Goal: Task Accomplishment & Management: Manage account settings

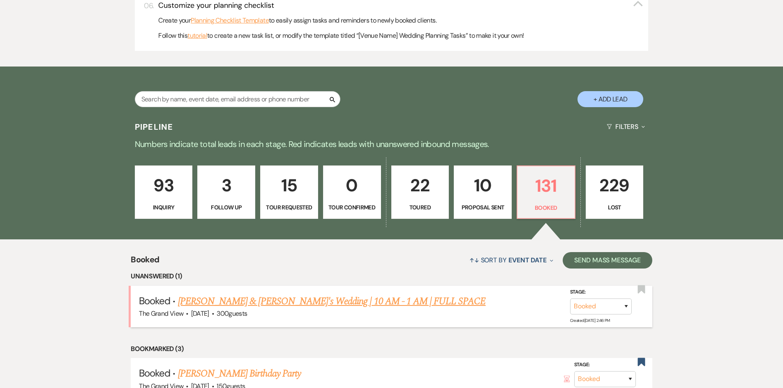
click at [343, 311] on div "The Grand View · Nov 1, 2025 · 300 guests" at bounding box center [391, 314] width 505 height 11
click at [343, 301] on link "[PERSON_NAME] & [PERSON_NAME]'s Wedding | 10 AM - 1 AM | FULL SPACE" at bounding box center [332, 301] width 308 height 15
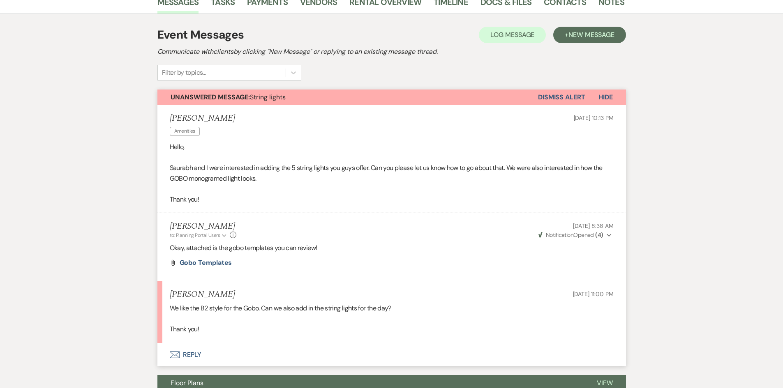
scroll to position [25, 0]
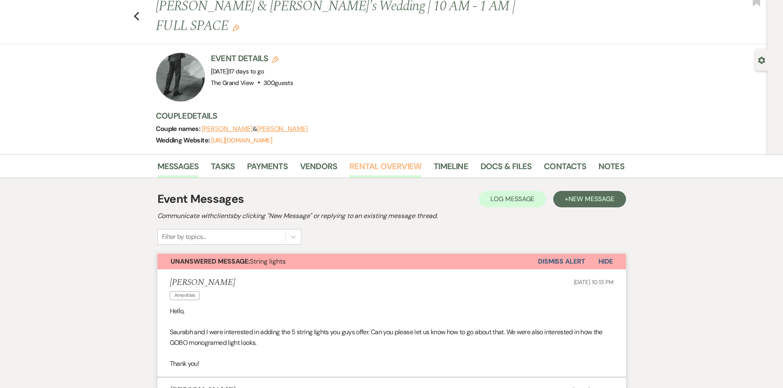
click at [379, 160] on link "Rental Overview" at bounding box center [385, 169] width 72 height 18
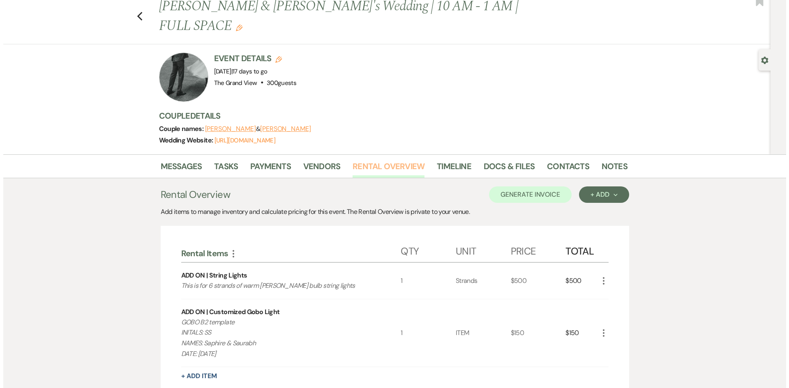
scroll to position [189, 0]
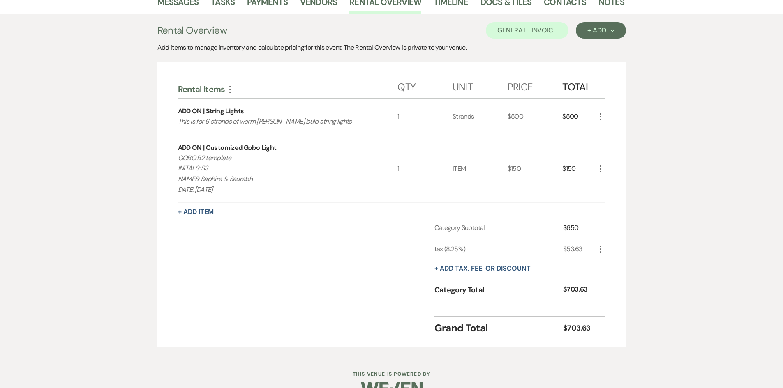
click at [597, 164] on icon "More" at bounding box center [600, 169] width 10 height 10
click at [610, 178] on button "Pencil Edit" at bounding box center [616, 184] width 43 height 13
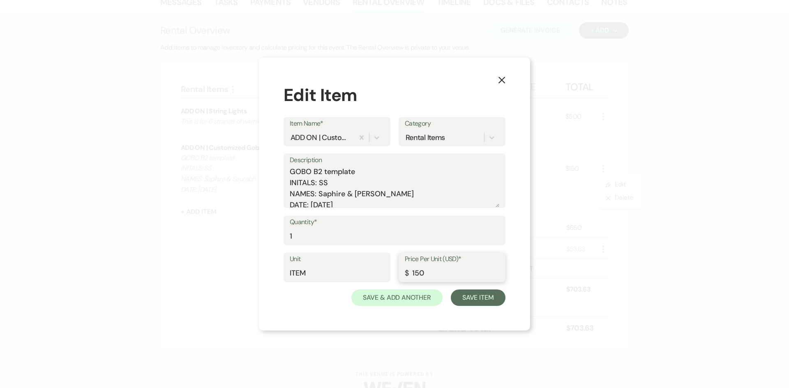
drag, startPoint x: 457, startPoint y: 270, endPoint x: 353, endPoint y: 273, distance: 104.0
click at [353, 273] on div "Unit ITEM Price Per Unit (USD)* $ 150" at bounding box center [395, 271] width 222 height 37
type input "200"
click at [368, 166] on label "Description" at bounding box center [395, 160] width 210 height 12
click at [368, 166] on textarea "GOBO B2 template INITALS: SS NAMES: Saphire & Saurabh DATE: 11.01.25" at bounding box center [395, 186] width 210 height 41
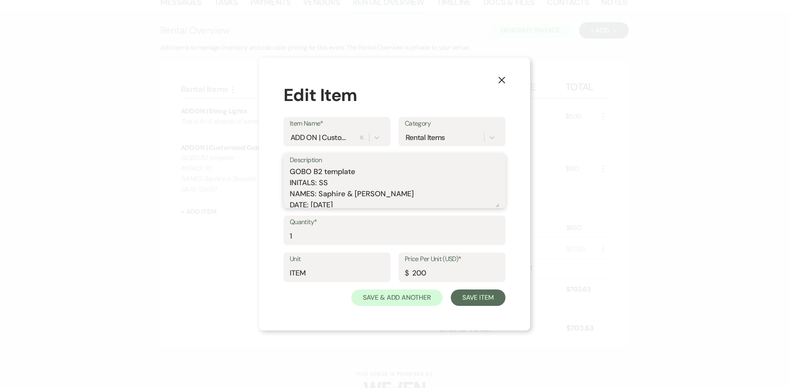
click at [371, 172] on textarea "GOBO B2 template INITALS: SS NAMES: Saphire & Saurabh DATE: 11.01.25" at bounding box center [395, 186] width 210 height 41
click at [371, 172] on textarea "GOBO B2 template + expidated process INITALS: SS NAMES: Saphire & Saurabh DATE:…" at bounding box center [395, 186] width 210 height 41
click at [447, 174] on textarea "GOBO B2 template + expedited process INITALS: SS NAMES: Saphire & Saurabh DATE:…" at bounding box center [395, 186] width 210 height 41
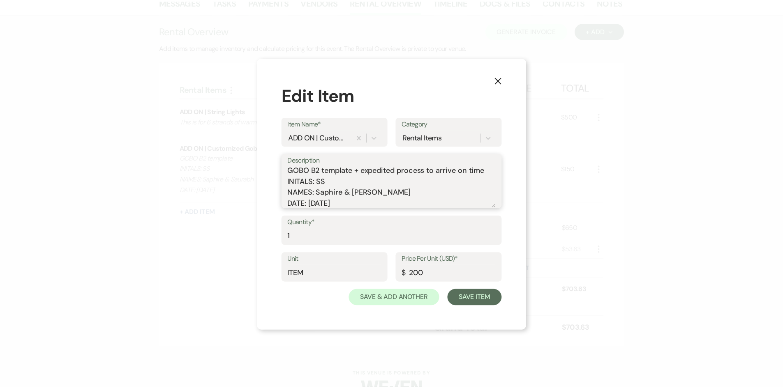
scroll to position [3, 0]
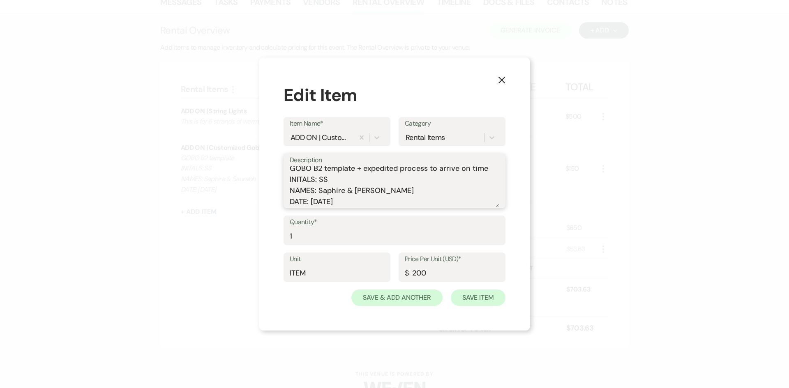
type textarea "GOBO B2 template + expedited process to arrive on time INITALS: SS NAMES: Saphi…"
click at [491, 302] on button "Save Item" at bounding box center [478, 298] width 55 height 16
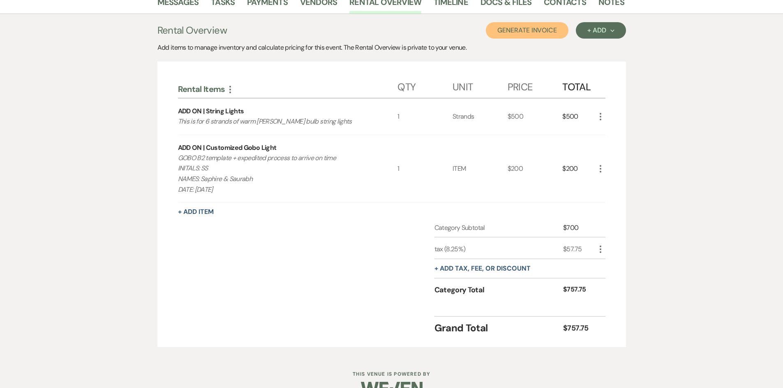
click at [529, 22] on button "Generate Invoice" at bounding box center [527, 30] width 83 height 16
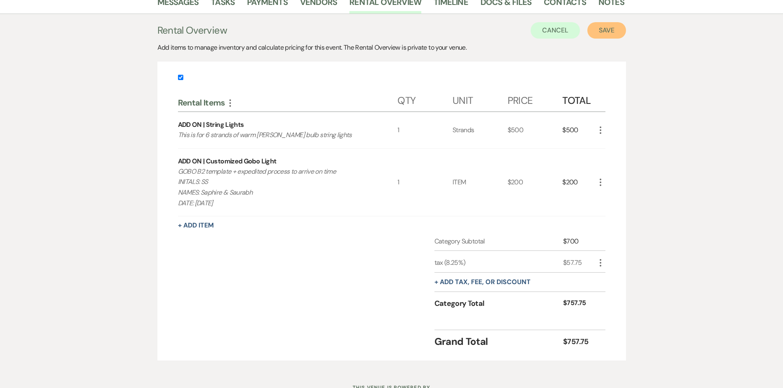
click at [599, 22] on button "Save" at bounding box center [606, 30] width 39 height 16
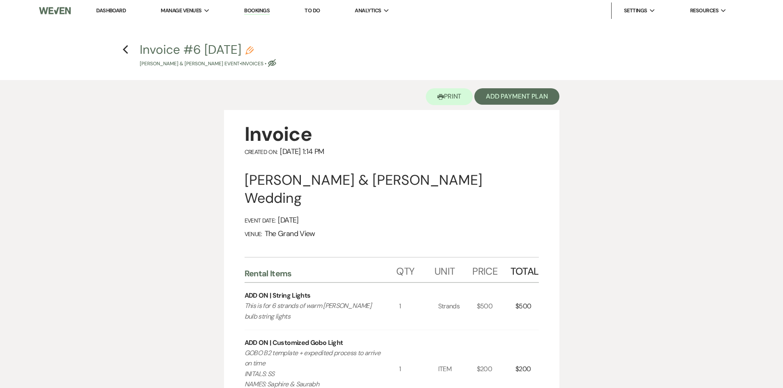
click at [254, 49] on icon "Pencil" at bounding box center [249, 50] width 8 height 8
select select "22"
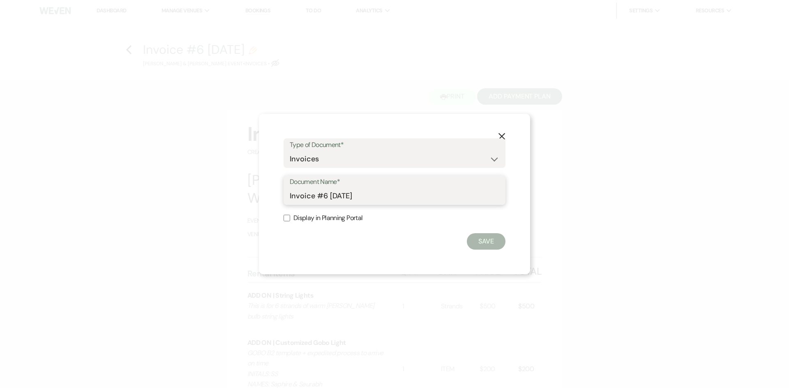
drag, startPoint x: 382, startPoint y: 199, endPoint x: 143, endPoint y: 191, distance: 238.9
click at [143, 191] on div "X Type of Document* Special Event Insurance Vendor Certificate of Insurance Con…" at bounding box center [394, 194] width 789 height 388
type input "Add-ons (gobo + string lights)"
click at [485, 237] on button "Save" at bounding box center [486, 241] width 39 height 16
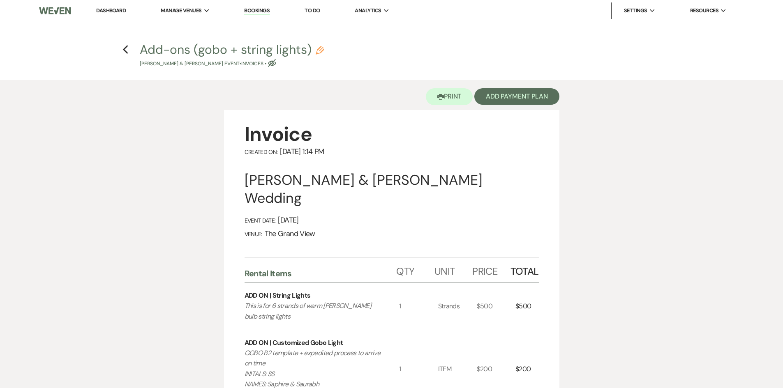
click at [121, 46] on h4 "Previous Add-ons (gobo + string lights) Pencil Saphire Herrera & Saurabh Mandlo…" at bounding box center [392, 54] width 592 height 27
click at [127, 51] on icon "Previous" at bounding box center [125, 50] width 6 height 10
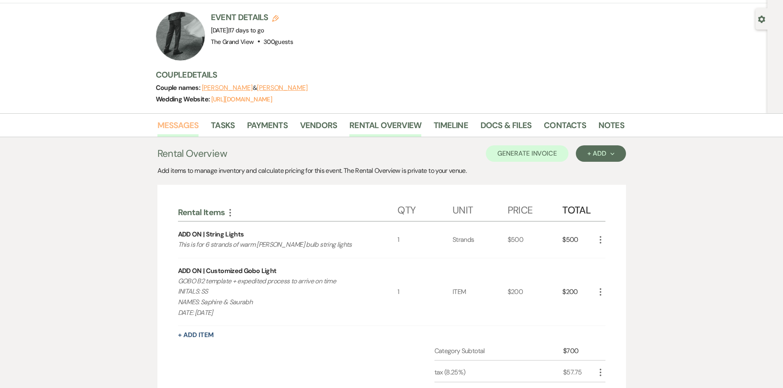
click at [174, 119] on link "Messages" at bounding box center [178, 128] width 42 height 18
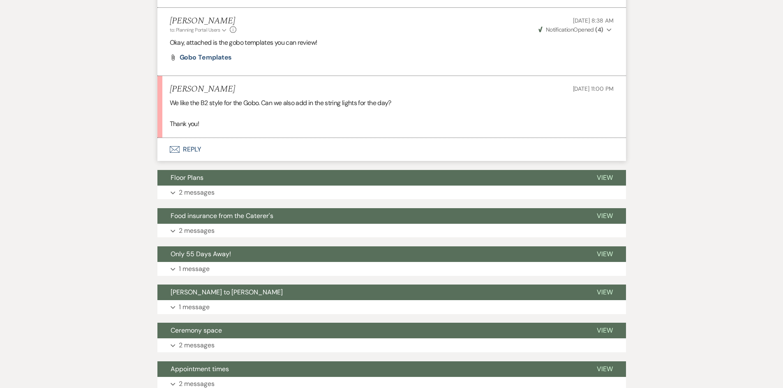
click at [191, 138] on button "Envelope Reply" at bounding box center [391, 149] width 468 height 23
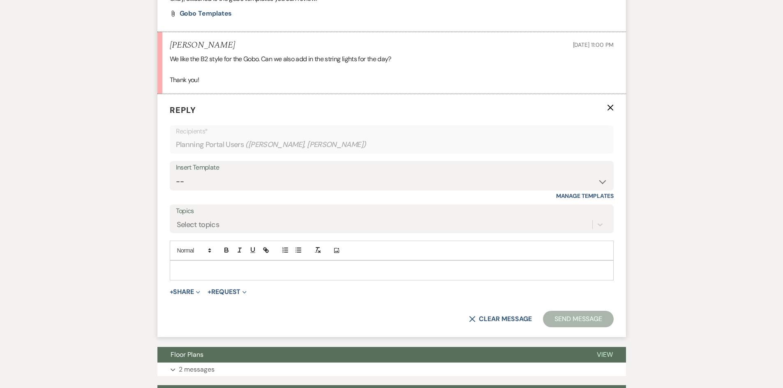
scroll to position [440, 0]
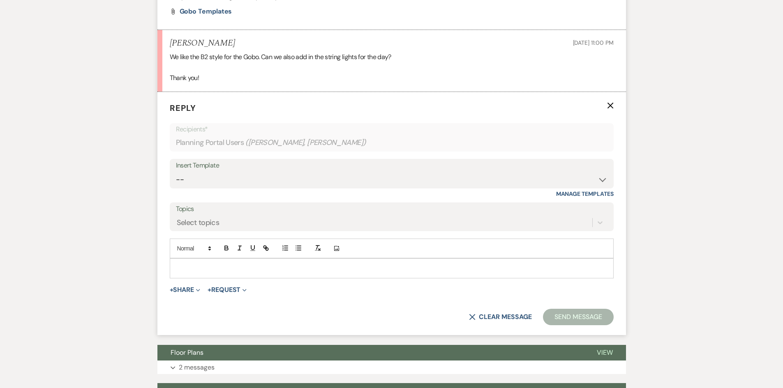
click at [240, 264] on p at bounding box center [391, 268] width 431 height 9
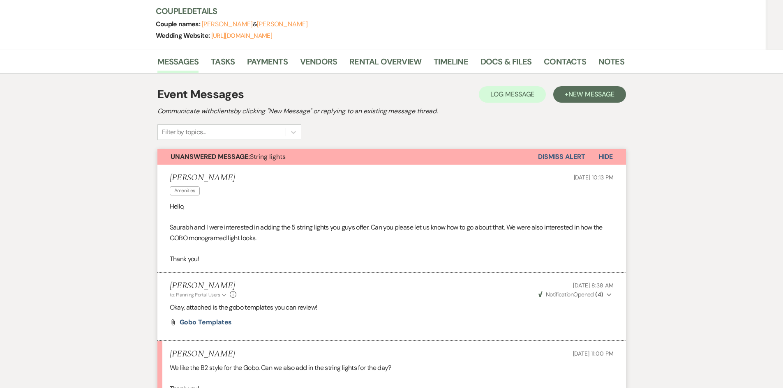
scroll to position [30, 0]
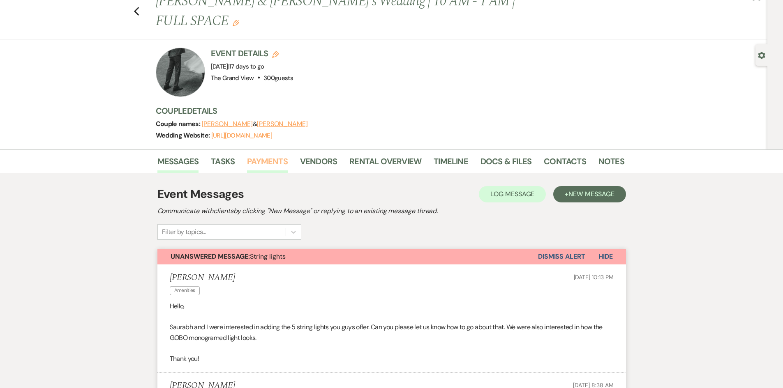
click at [270, 155] on link "Payments" at bounding box center [267, 164] width 41 height 18
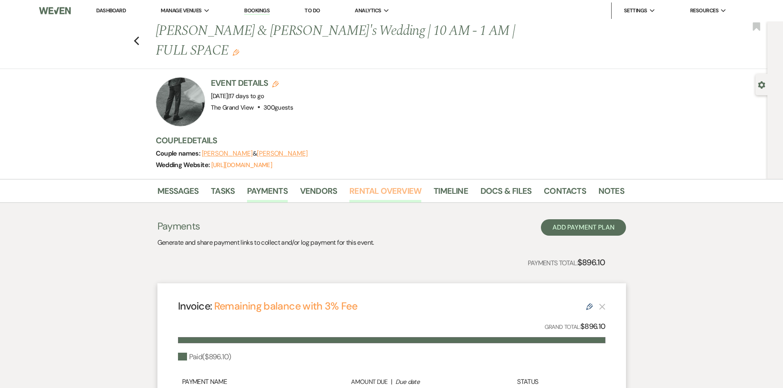
click at [385, 184] on link "Rental Overview" at bounding box center [385, 193] width 72 height 18
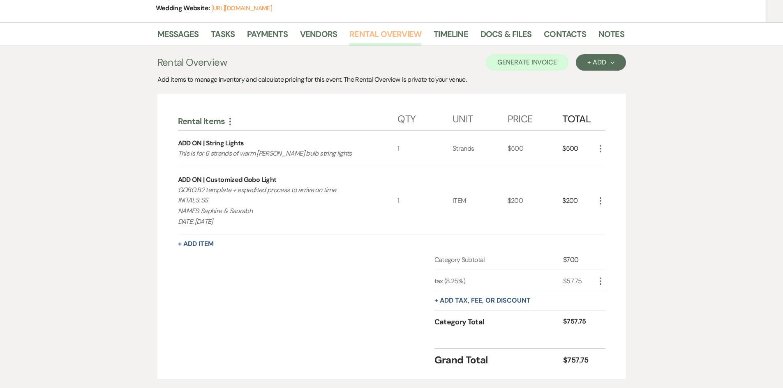
scroll to position [189, 0]
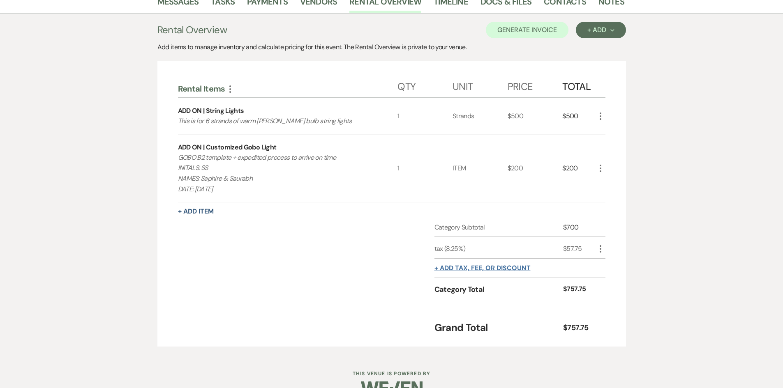
click at [491, 265] on button "+ Add tax, fee, or discount" at bounding box center [482, 268] width 96 height 7
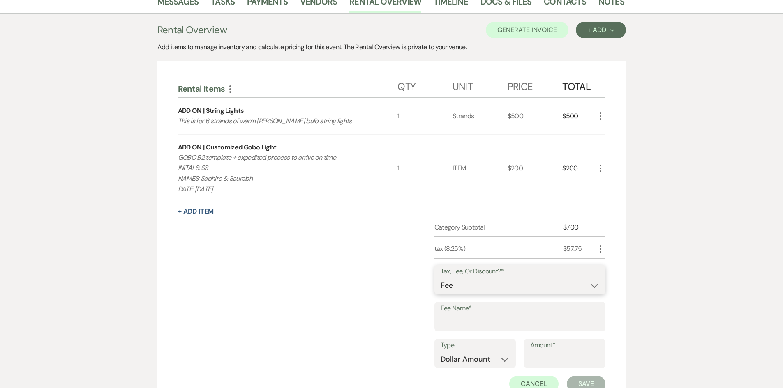
click at [489, 278] on select "Fee Discount Tax" at bounding box center [519, 286] width 159 height 16
click at [440, 278] on select "Fee Discount Tax" at bounding box center [519, 286] width 159 height 16
click at [482, 315] on input "Fee Name*" at bounding box center [519, 323] width 159 height 16
type input "Online Payment Fee"
click at [487, 352] on select "Dollar Amount Percentage" at bounding box center [474, 360] width 69 height 16
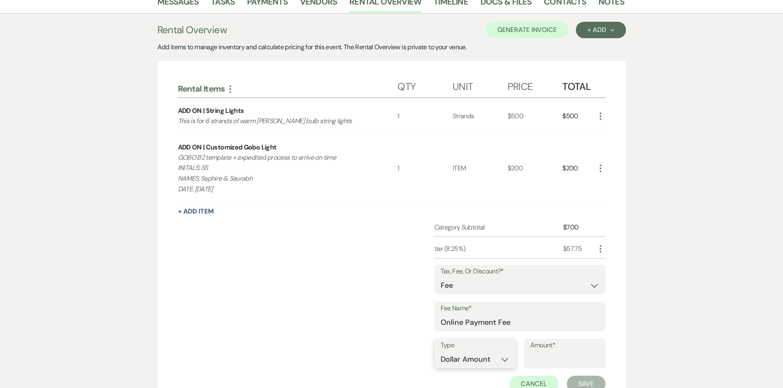
select select "false"
click at [440, 352] on select "Dollar Amount Percentage" at bounding box center [474, 360] width 69 height 16
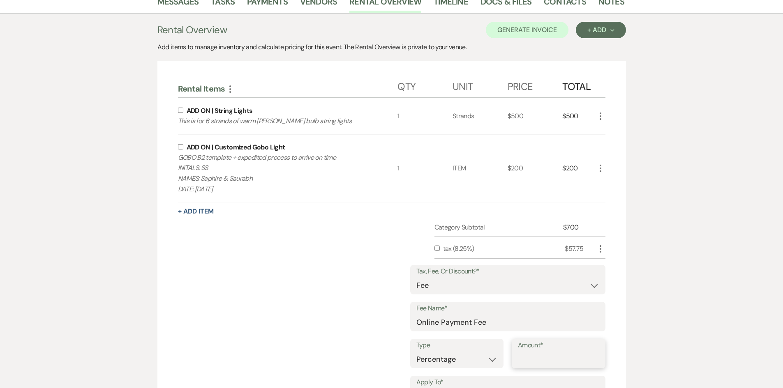
click at [529, 352] on input "Amount*" at bounding box center [558, 360] width 81 height 16
type input "3"
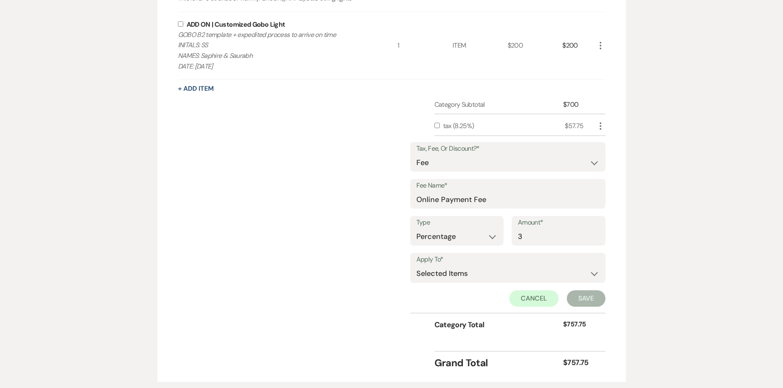
scroll to position [313, 0]
click at [515, 265] on select "Selected Items Category Subtotal (before all Taxes/Fees/Discounts) Category Tot…" at bounding box center [507, 273] width 183 height 16
select select "2"
click at [416, 265] on select "Selected Items Category Subtotal (before all Taxes/Fees/Discounts) Category Tot…" at bounding box center [507, 273] width 183 height 16
click at [585, 290] on button "Save" at bounding box center [586, 298] width 39 height 16
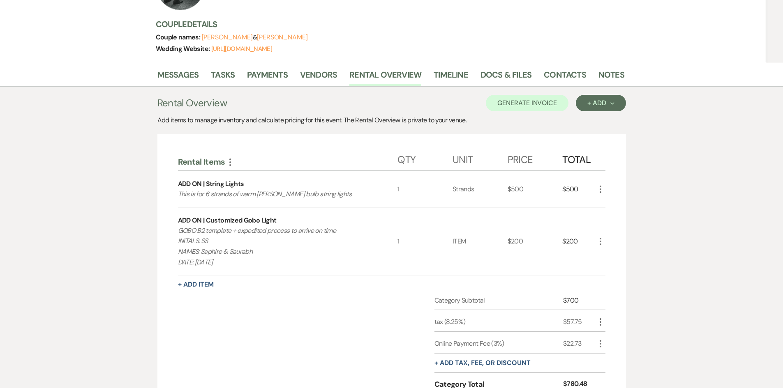
scroll to position [6, 0]
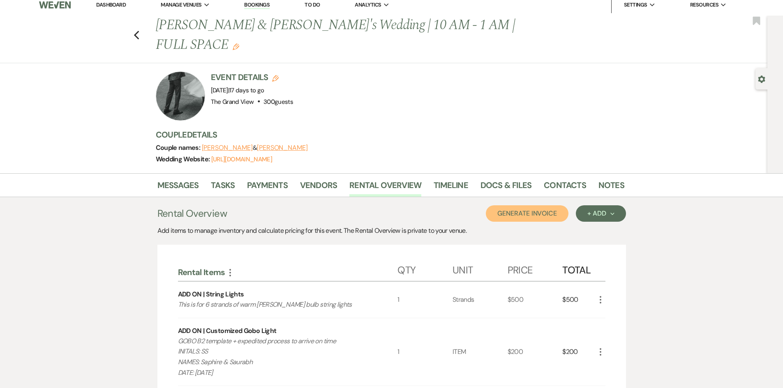
click at [524, 205] on button "Generate Invoice" at bounding box center [527, 213] width 83 height 16
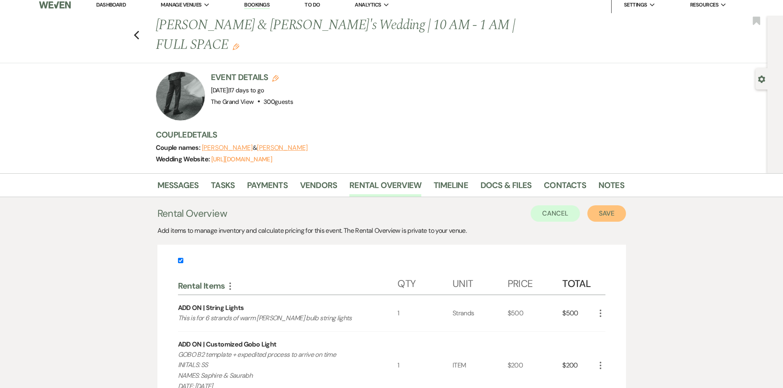
click at [616, 205] on button "Save" at bounding box center [606, 213] width 39 height 16
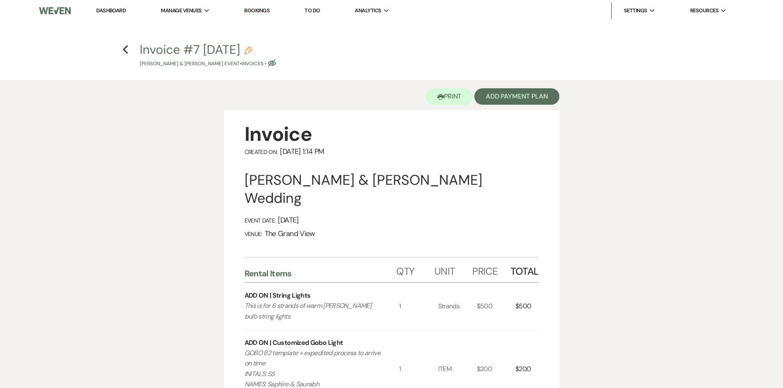
click at [252, 53] on icon "Pencil" at bounding box center [248, 50] width 8 height 8
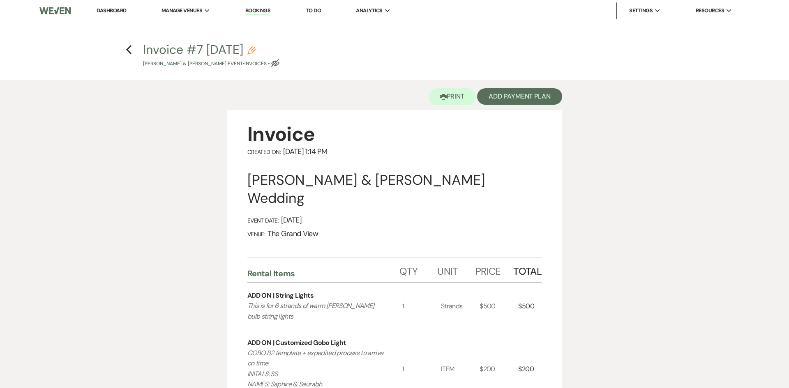
select select "22"
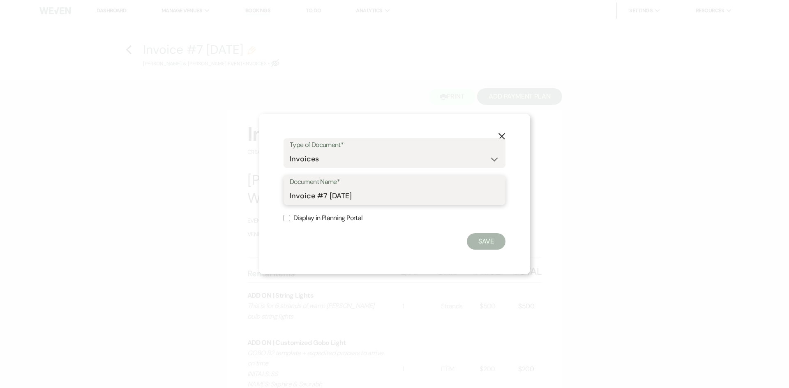
drag, startPoint x: 394, startPoint y: 194, endPoint x: 189, endPoint y: 201, distance: 205.2
click at [189, 201] on div "X Type of Document* Special Event Insurance Vendor Certificate of Insurance Con…" at bounding box center [394, 194] width 789 height 388
type input "Add-ons"
click at [484, 233] on button "Save" at bounding box center [486, 241] width 39 height 16
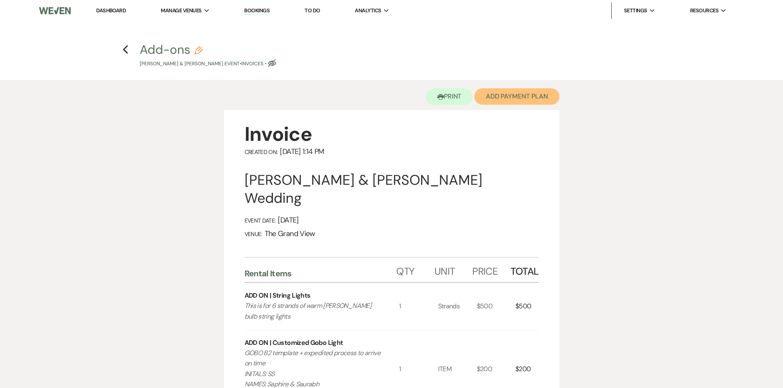
click at [509, 101] on button "Add Payment Plan" at bounding box center [516, 96] width 85 height 16
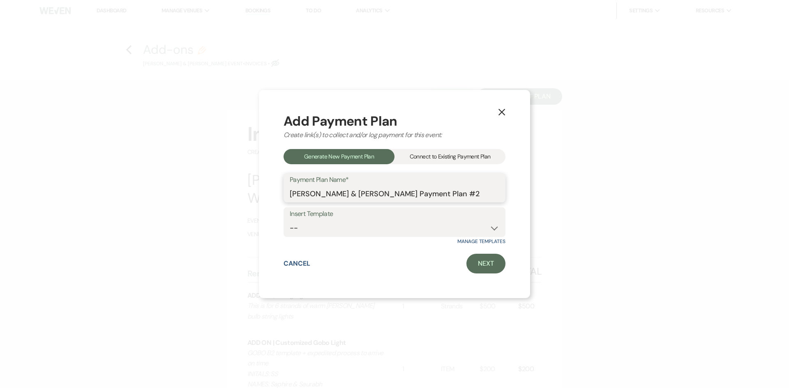
drag, startPoint x: 496, startPoint y: 192, endPoint x: 253, endPoint y: 196, distance: 243.3
click at [253, 196] on div "X Add Payment Plan Create link(s) to collect and/or log payment for this event:…" at bounding box center [394, 194] width 789 height 388
type input "ADD-ONS"
click at [500, 264] on link "Next" at bounding box center [485, 264] width 39 height 20
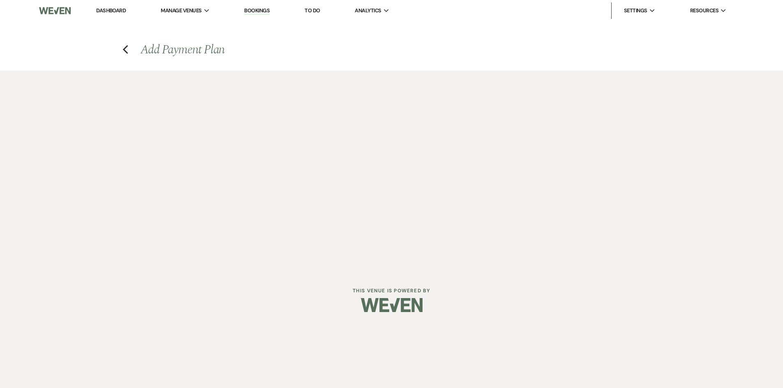
select select "29956"
select select "2"
select select "percentage"
select select "true"
select select "client"
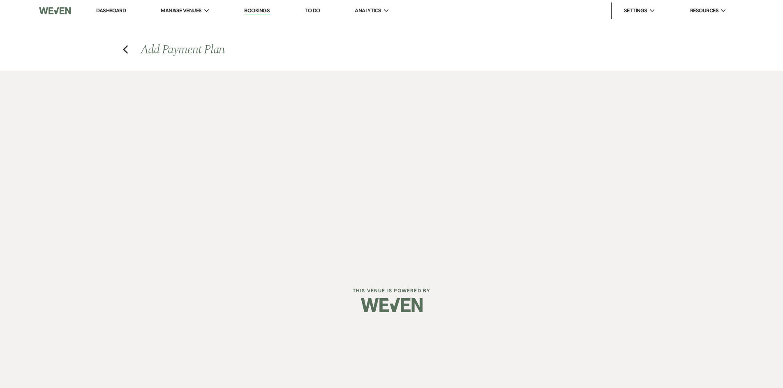
select select "weeks"
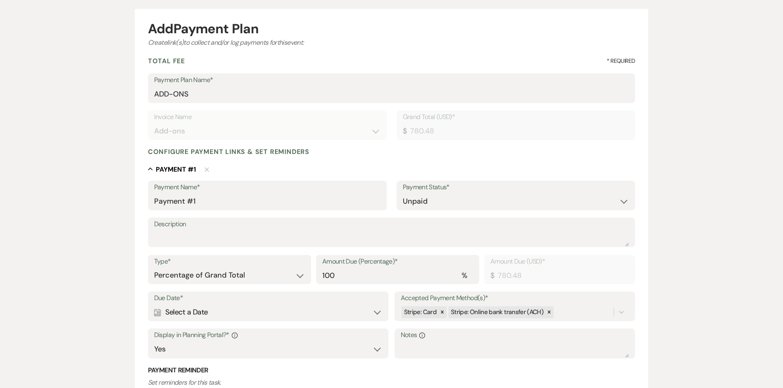
scroll to position [123, 0]
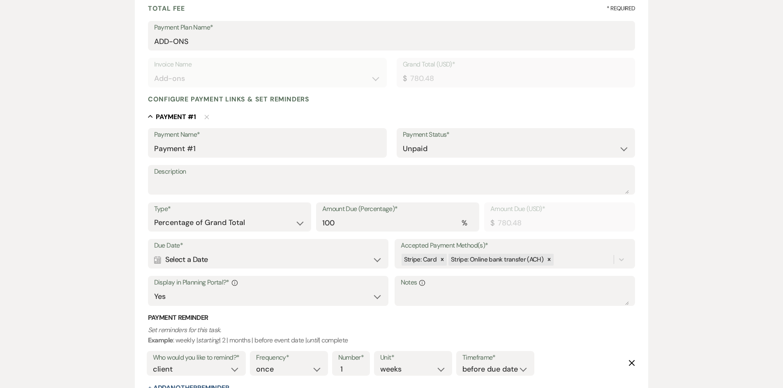
click at [322, 269] on div "Due Date* Calendar Select a Date Expand Accepted Payment Method(s)* Stripe: Car…" at bounding box center [391, 276] width 487 height 74
click at [319, 258] on div "Calendar Select a Date Expand" at bounding box center [268, 260] width 228 height 16
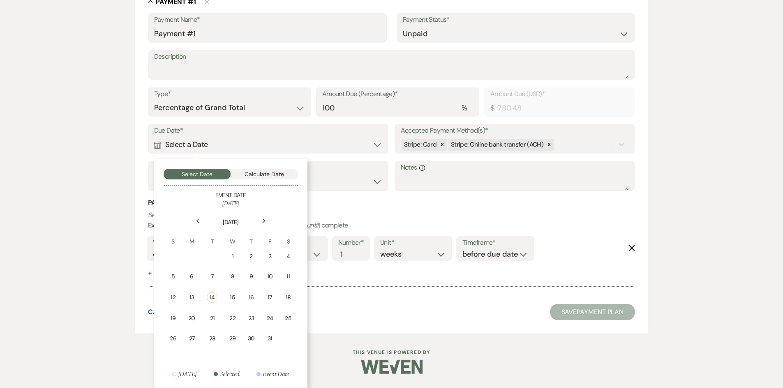
scroll to position [239, 0]
click at [287, 298] on div "18" at bounding box center [288, 297] width 7 height 9
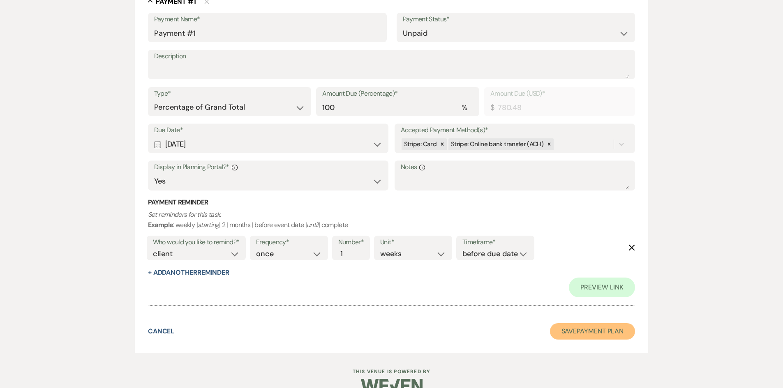
click at [571, 332] on button "Save Payment Plan" at bounding box center [592, 331] width 85 height 16
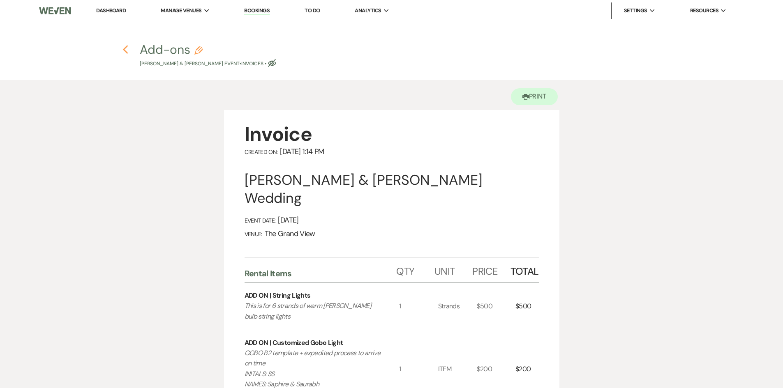
click at [127, 53] on use "button" at bounding box center [125, 49] width 5 height 9
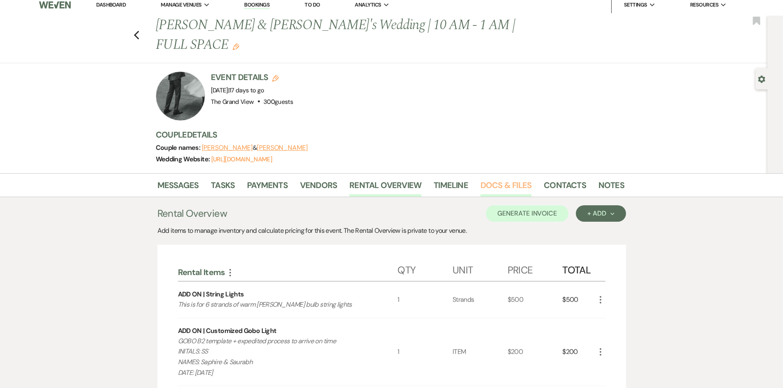
click at [504, 179] on link "Docs & Files" at bounding box center [505, 188] width 51 height 18
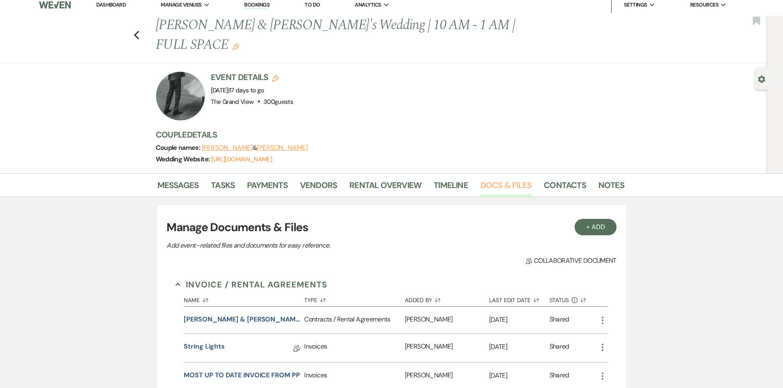
scroll to position [252, 0]
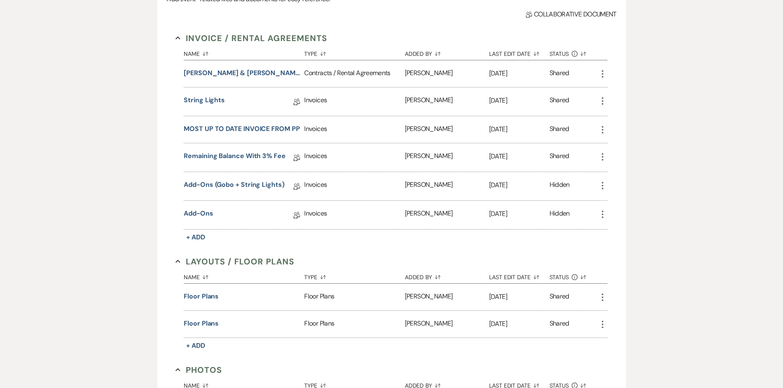
click at [602, 96] on icon "More" at bounding box center [602, 101] width 10 height 10
click at [624, 152] on button "Archive Archive" at bounding box center [638, 159] width 83 height 14
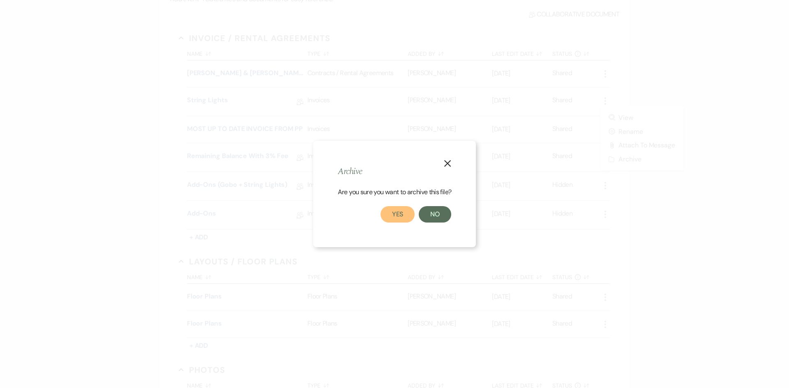
click at [391, 212] on button "Yes" at bounding box center [397, 214] width 35 height 16
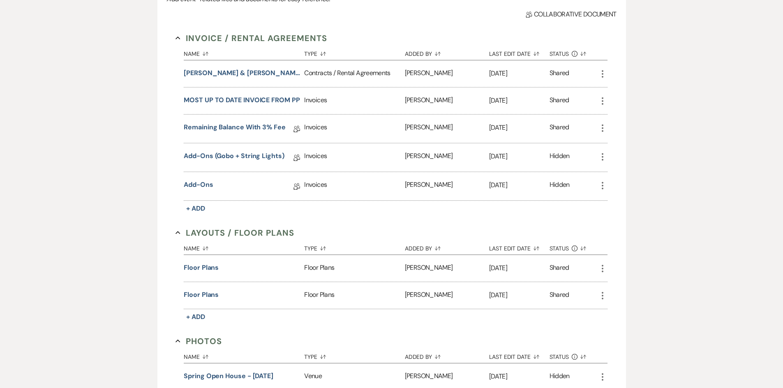
click at [602, 153] on use "button" at bounding box center [603, 156] width 2 height 7
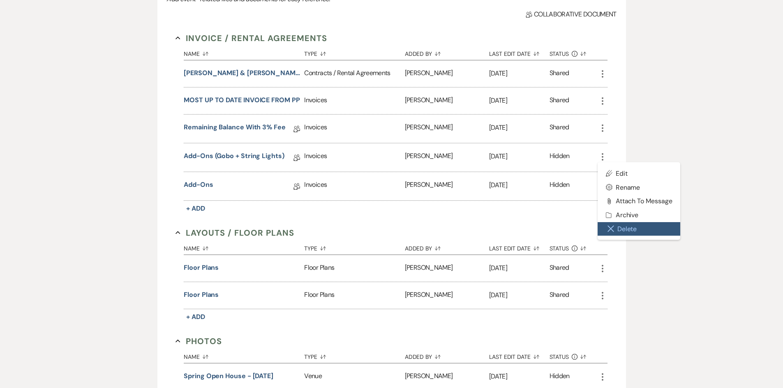
click at [619, 222] on button "Close Delete X Delete" at bounding box center [638, 229] width 83 height 14
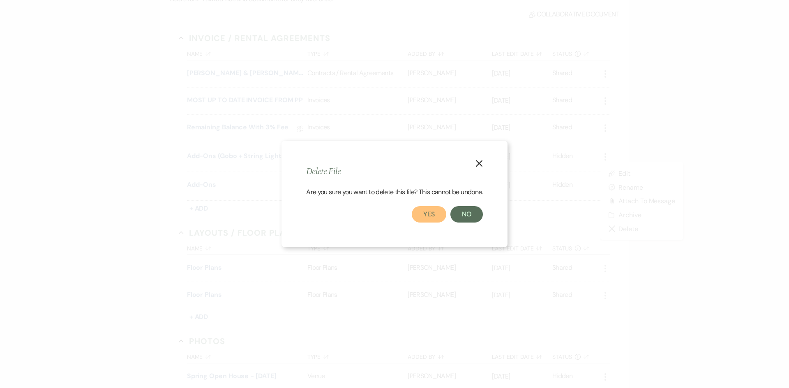
click at [431, 218] on button "Yes" at bounding box center [429, 214] width 35 height 16
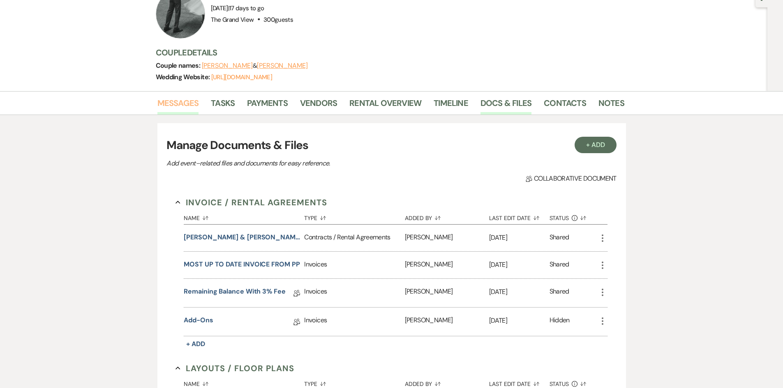
click at [177, 97] on link "Messages" at bounding box center [178, 106] width 42 height 18
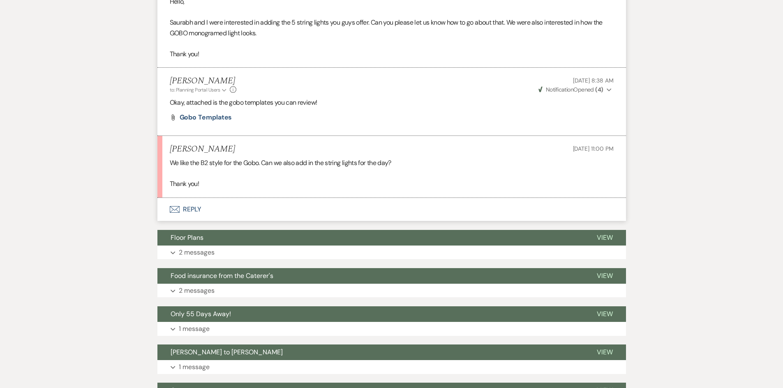
click at [188, 198] on button "Envelope Reply" at bounding box center [391, 209] width 468 height 23
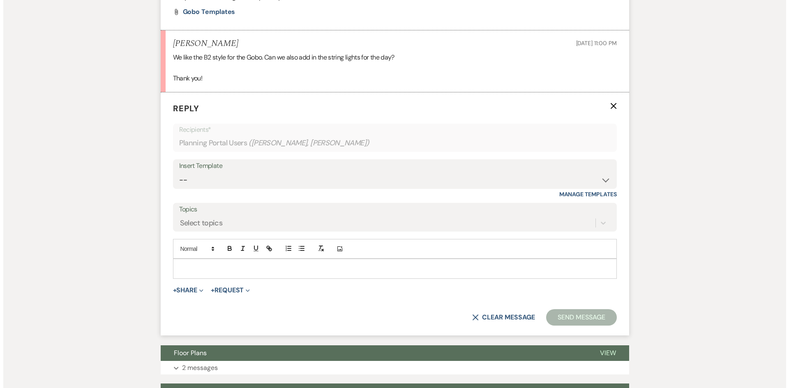
scroll to position [440, 0]
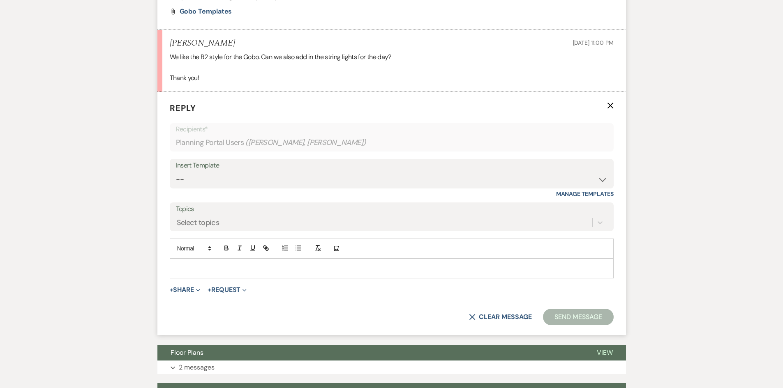
click at [223, 264] on p at bounding box center [391, 268] width 431 height 9
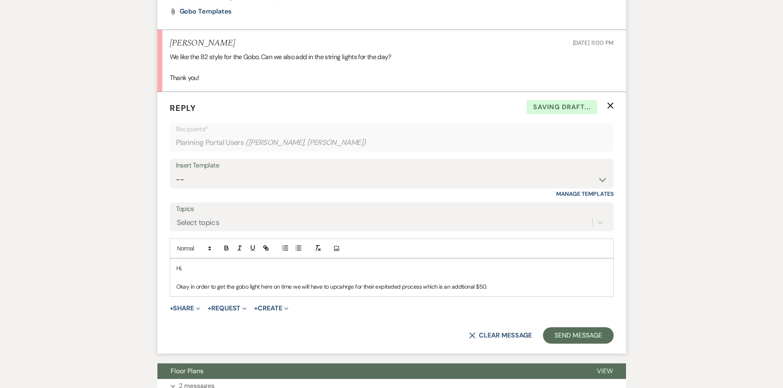
click at [341, 282] on p "Okay in order to get the gobo light here on time we will have to upcahrge for t…" at bounding box center [391, 286] width 431 height 9
click at [390, 282] on p "Okay in order to get the gobo light here on time we will have to upcharge for t…" at bounding box center [391, 286] width 431 height 9
click at [460, 282] on p "Okay in order to get the gobo light here on time we will have to upcharge for t…" at bounding box center [391, 286] width 431 height 9
click at [496, 282] on p "Okay in order to get the gobo light here on time we will have to upcharge for t…" at bounding box center [391, 286] width 431 height 9
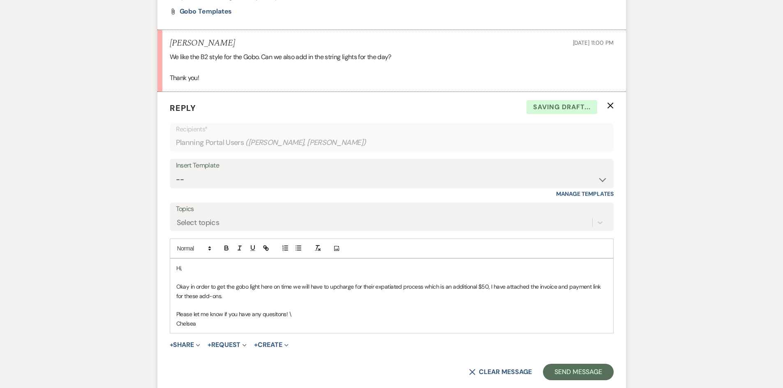
click at [320, 310] on p "Please let me know if you have any quesitons! \" at bounding box center [391, 314] width 431 height 9
click at [273, 310] on p "Please let me know if you have any quesitons!" at bounding box center [391, 314] width 431 height 9
click at [179, 342] on button "+ Share Expand" at bounding box center [185, 345] width 31 height 7
click at [199, 357] on span "Doc Upload Documents" at bounding box center [203, 361] width 47 height 9
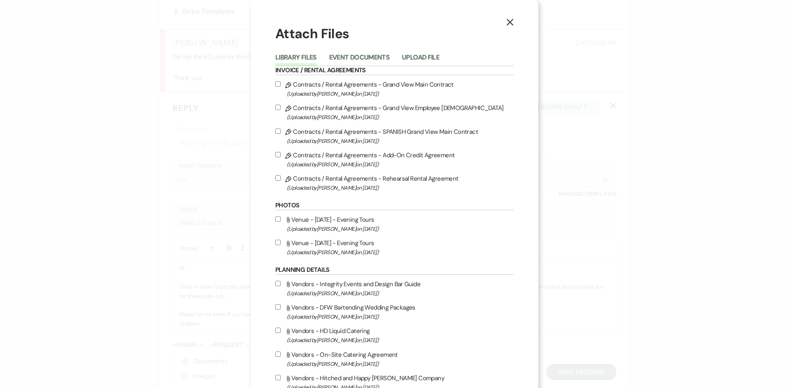
click at [353, 51] on div "Library Files Event Documents Upload File" at bounding box center [394, 57] width 238 height 17
click at [360, 62] on button "Event Documents" at bounding box center [359, 60] width 60 height 12
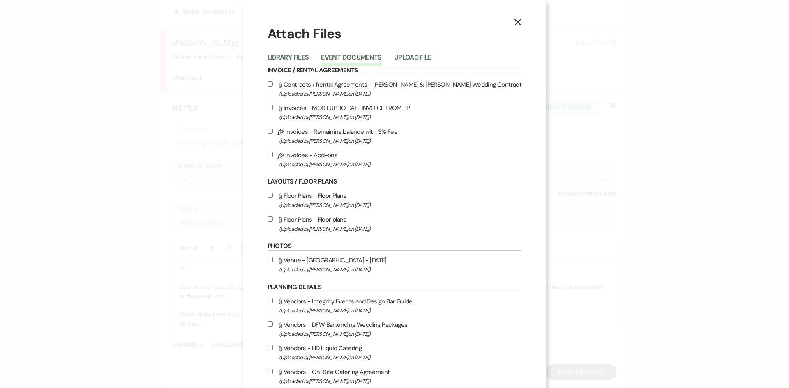
click at [337, 159] on label "Pencil Invoices - Add-ons (Uploaded by Chelsea Needham on Oct 14th, 2025 )" at bounding box center [394, 159] width 254 height 19
click at [273, 157] on input "Pencil Invoices - Add-ons (Uploaded by Chelsea Needham on Oct 14th, 2025 )" at bounding box center [269, 154] width 5 height 5
checkbox input "true"
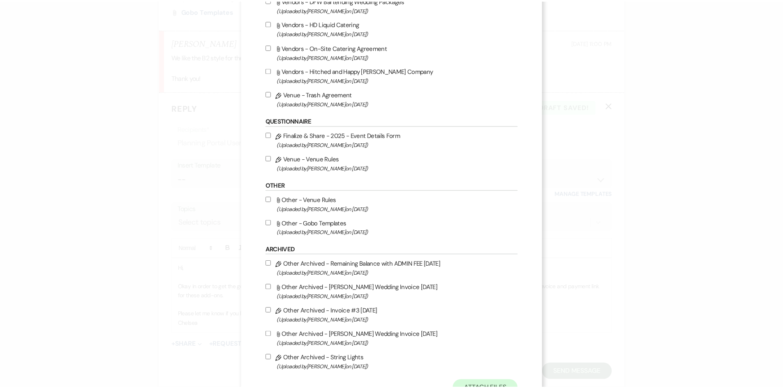
scroll to position [358, 0]
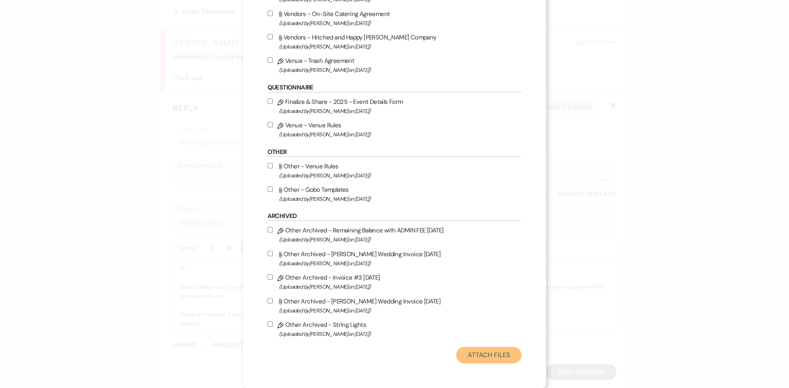
click at [486, 352] on button "Attach Files" at bounding box center [488, 355] width 65 height 16
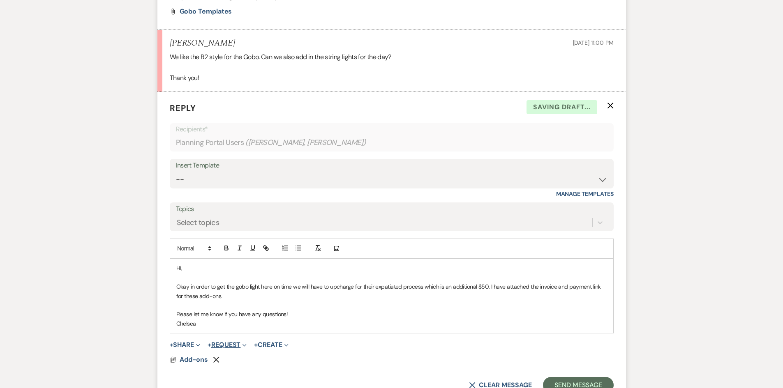
click at [235, 342] on button "+ Request Expand" at bounding box center [227, 345] width 39 height 7
click at [251, 354] on button "Generate Payment Payment" at bounding box center [265, 361] width 115 height 15
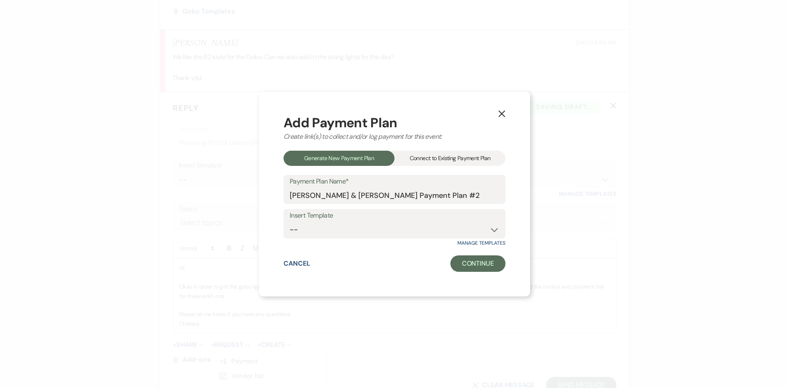
click at [431, 161] on div "Connect to Existing Payment Plan" at bounding box center [449, 158] width 111 height 15
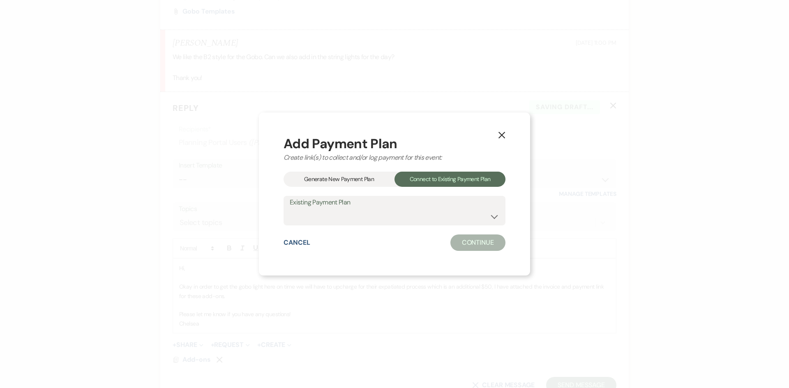
click at [497, 131] on button "X" at bounding box center [502, 134] width 12 height 14
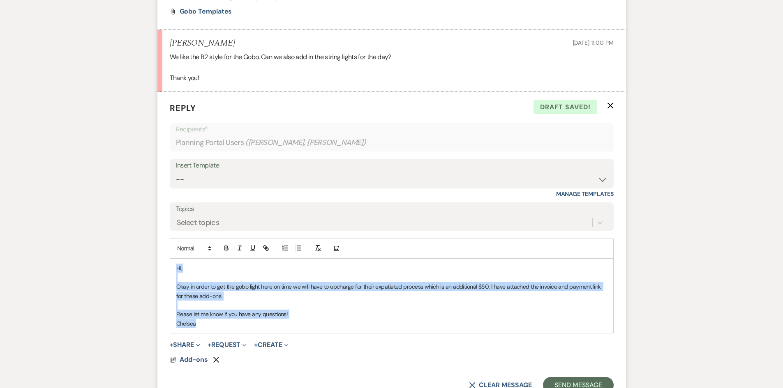
drag, startPoint x: 229, startPoint y: 301, endPoint x: 165, endPoint y: 245, distance: 85.0
click at [165, 245] on form "Reply X Draft saved! Recipients* Planning Portal Users ( Saphire Herrera, Saura…" at bounding box center [391, 247] width 468 height 311
copy div "Hi, Okay in order to get the gobo light here on time we will have to upcharge f…"
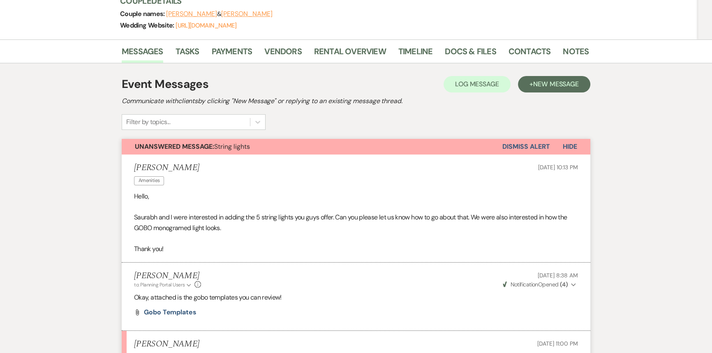
scroll to position [139, 0]
click at [238, 46] on link "Payments" at bounding box center [232, 55] width 41 height 18
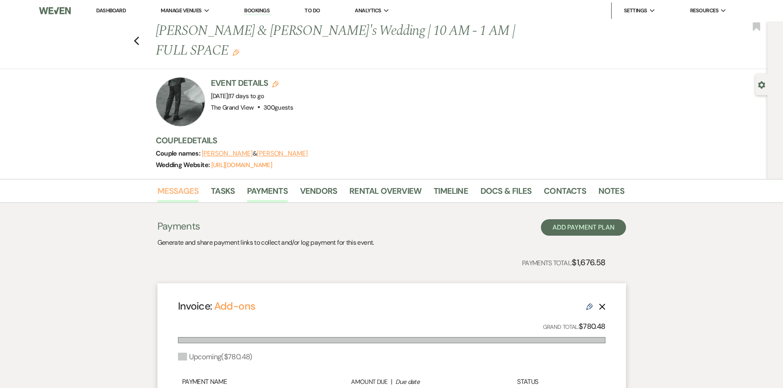
click at [173, 184] on link "Messages" at bounding box center [178, 193] width 42 height 18
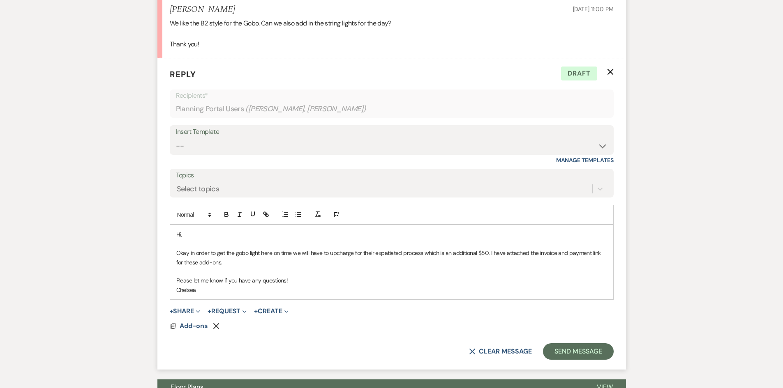
scroll to position [475, 0]
click at [240, 284] on form "Reply X Draft Recipients* Planning Portal Users ( Saphire Herrera, Saurabh Mand…" at bounding box center [391, 213] width 468 height 311
click at [235, 308] on button "+ Request Expand" at bounding box center [227, 311] width 39 height 7
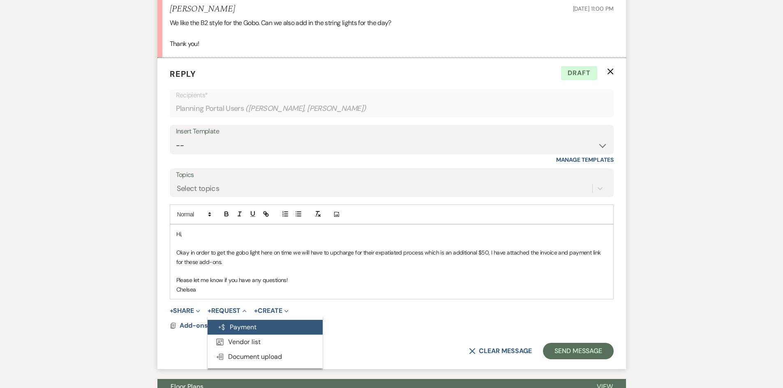
click at [252, 320] on button "Generate Payment Payment" at bounding box center [265, 327] width 115 height 15
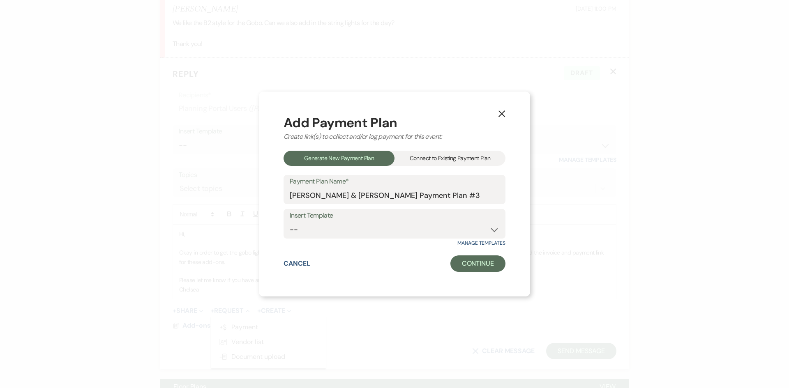
click at [423, 164] on div "Connect to Existing Payment Plan" at bounding box center [449, 158] width 111 height 15
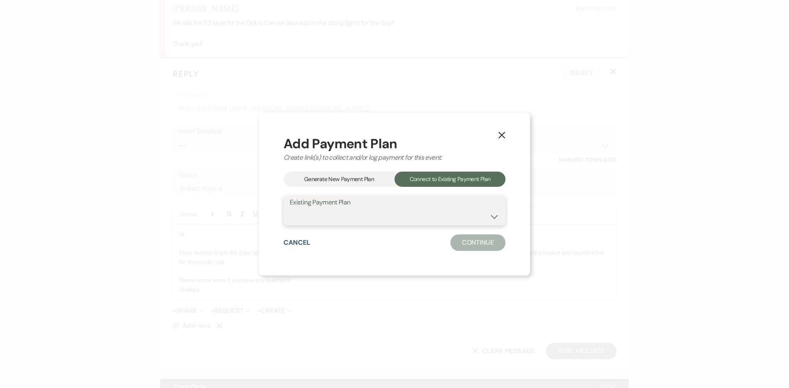
click at [353, 221] on select "ADD-ONS Saphire Herrera & Saurabh Mandloi's Payment Plan" at bounding box center [395, 217] width 210 height 16
select select "26015"
click at [290, 209] on select "ADD-ONS Saphire Herrera & Saurabh Mandloi's Payment Plan" at bounding box center [395, 217] width 210 height 16
click at [457, 249] on button "Continue" at bounding box center [477, 243] width 55 height 16
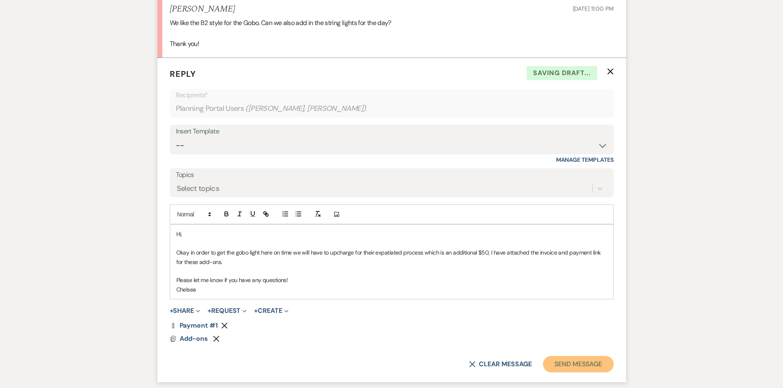
click at [583, 356] on button "Send Message" at bounding box center [578, 364] width 70 height 16
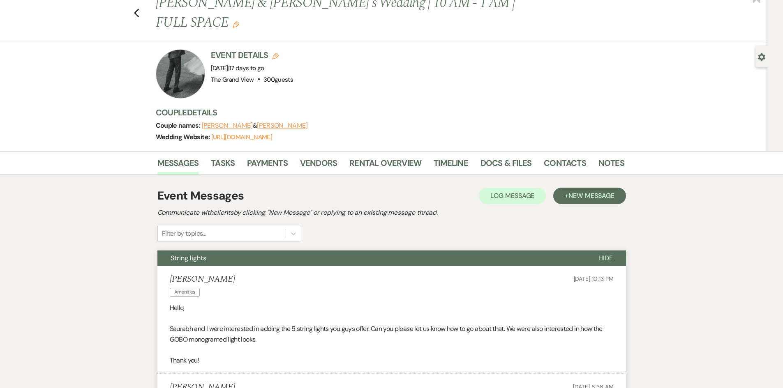
scroll to position [0, 0]
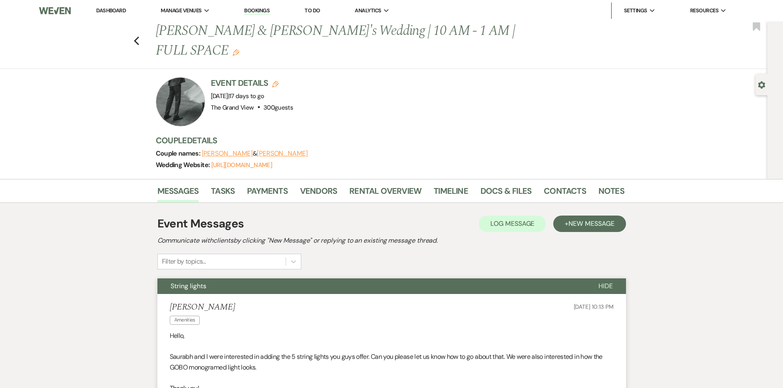
click at [122, 14] on link "Dashboard" at bounding box center [111, 10] width 30 height 7
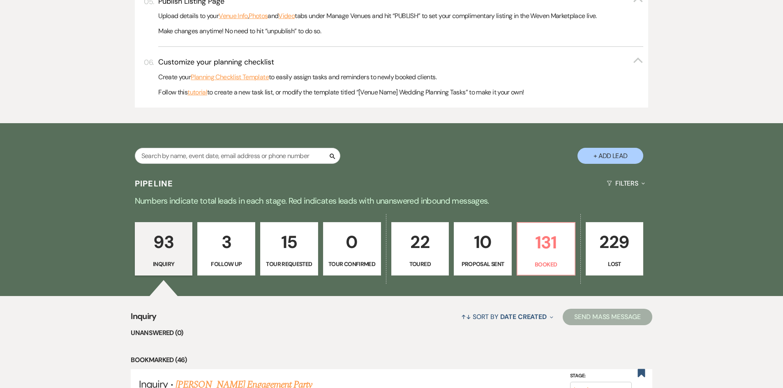
scroll to position [411, 0]
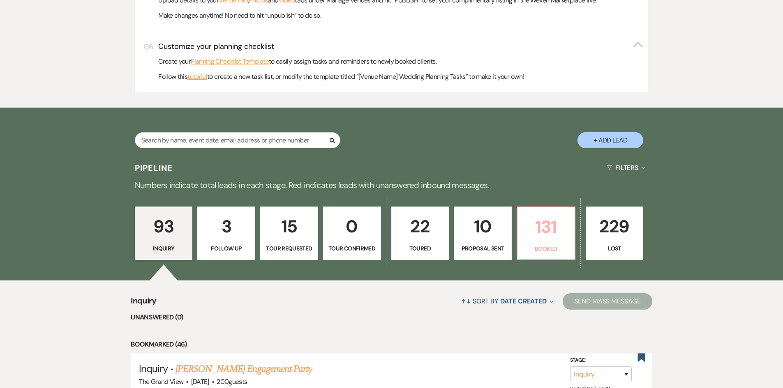
click at [545, 239] on p "131" at bounding box center [545, 227] width 47 height 28
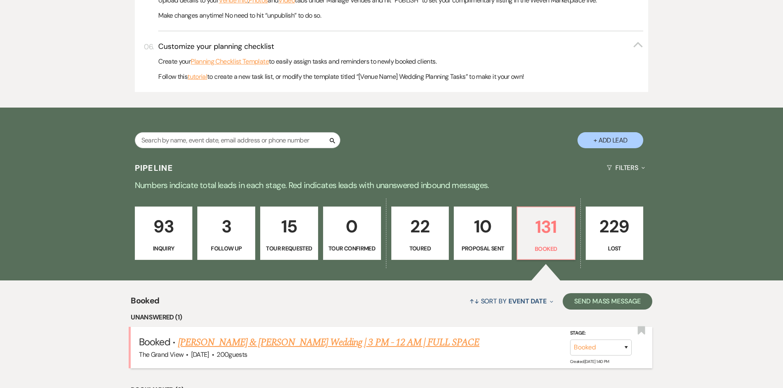
click at [319, 336] on link "[PERSON_NAME] & [PERSON_NAME] Wedding | 3 PM - 12 AM | FULL SPACE" at bounding box center [329, 342] width 302 height 15
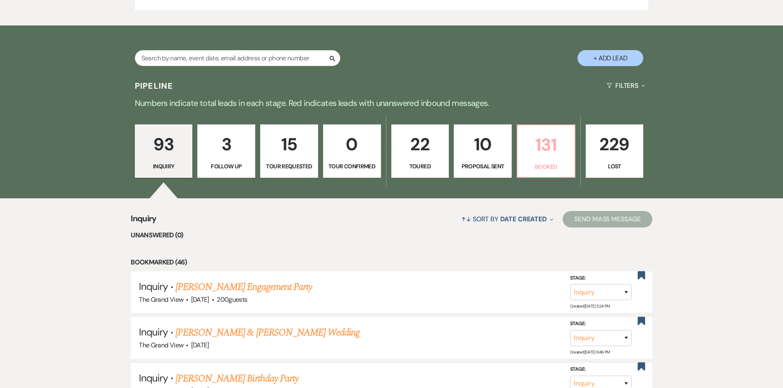
click at [568, 174] on link "131 Booked" at bounding box center [546, 151] width 59 height 53
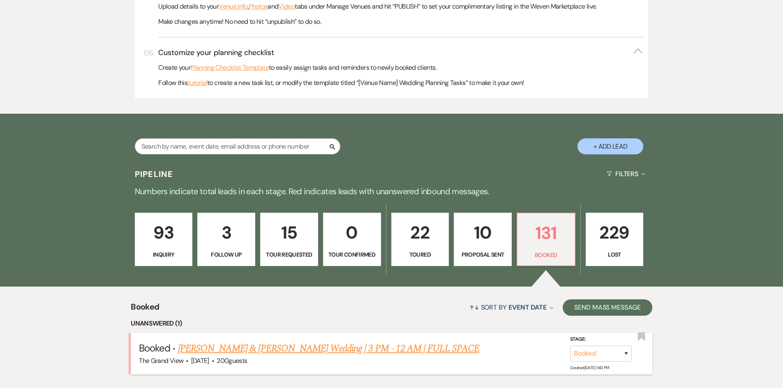
click at [318, 341] on link "[PERSON_NAME] & [PERSON_NAME] Wedding | 3 PM - 12 AM | FULL SPACE" at bounding box center [329, 348] width 302 height 15
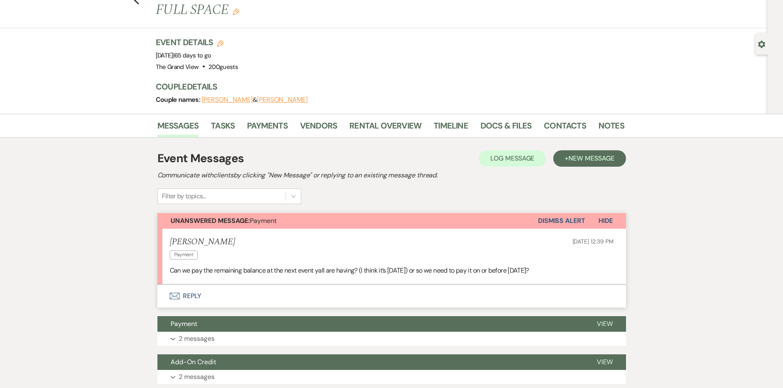
scroll to position [41, 0]
click at [189, 284] on button "Envelope Reply" at bounding box center [391, 295] width 468 height 23
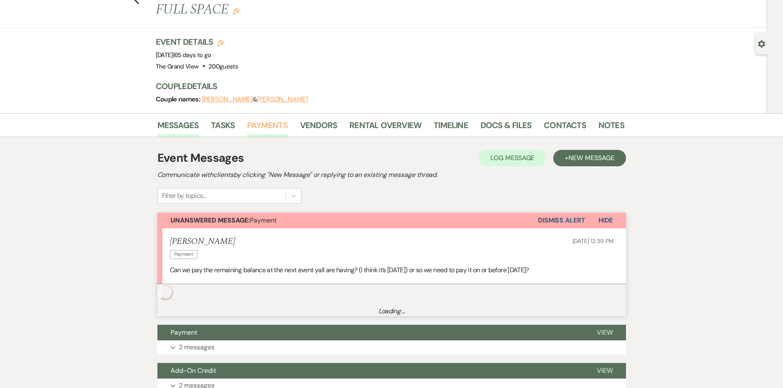
click at [274, 119] on link "Payments" at bounding box center [267, 128] width 41 height 18
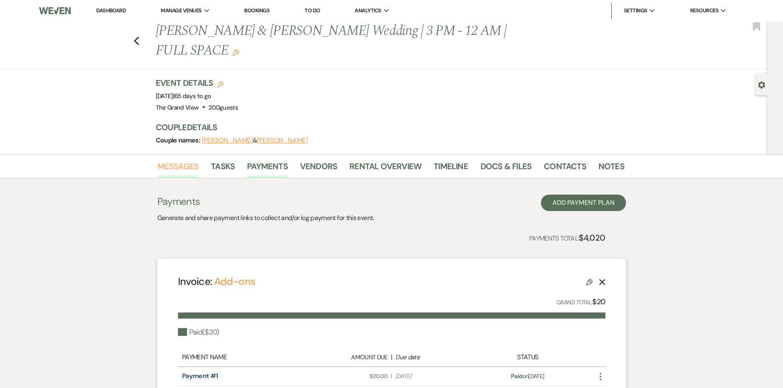
click at [160, 160] on link "Messages" at bounding box center [178, 169] width 42 height 18
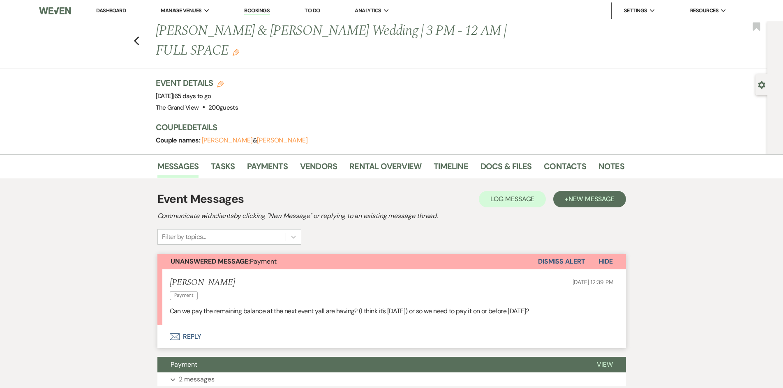
click at [171, 325] on button "Envelope Reply" at bounding box center [391, 336] width 468 height 23
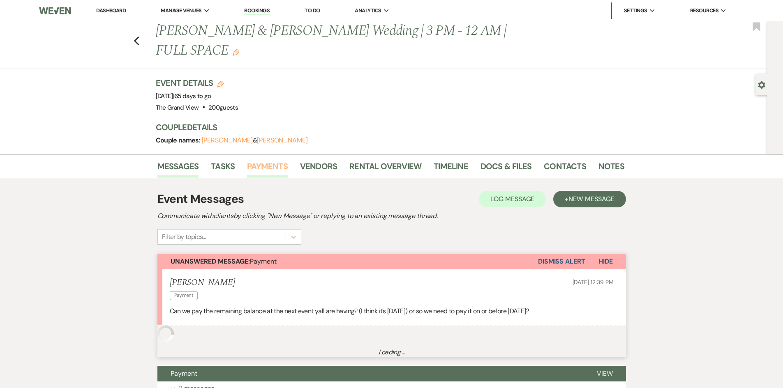
click at [284, 160] on link "Payments" at bounding box center [267, 169] width 41 height 18
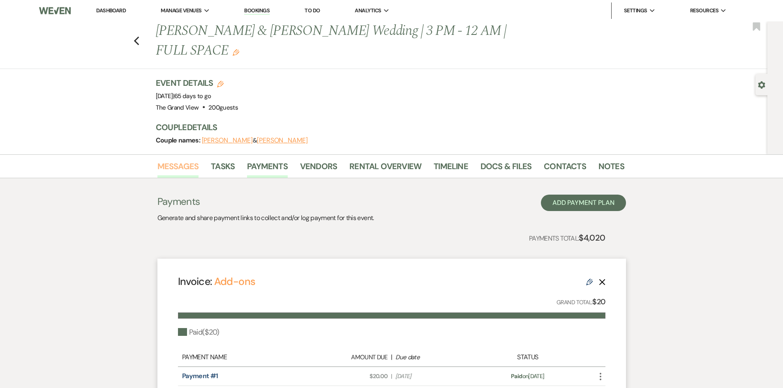
click at [175, 160] on link "Messages" at bounding box center [178, 169] width 42 height 18
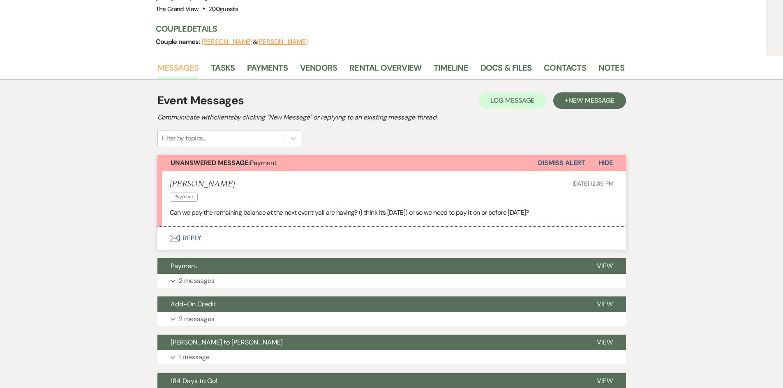
scroll to position [205, 0]
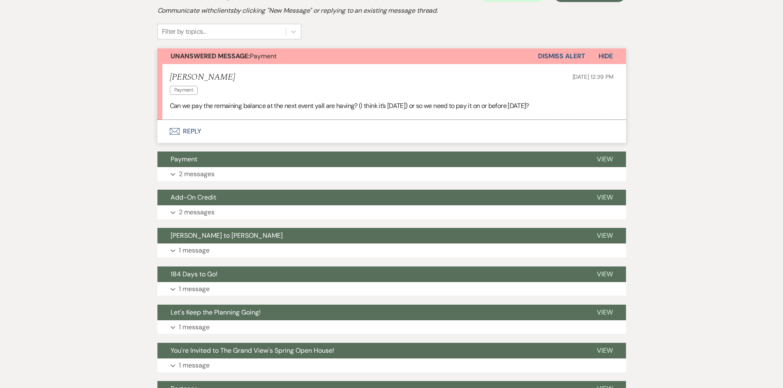
click at [187, 120] on button "Envelope Reply" at bounding box center [391, 131] width 468 height 23
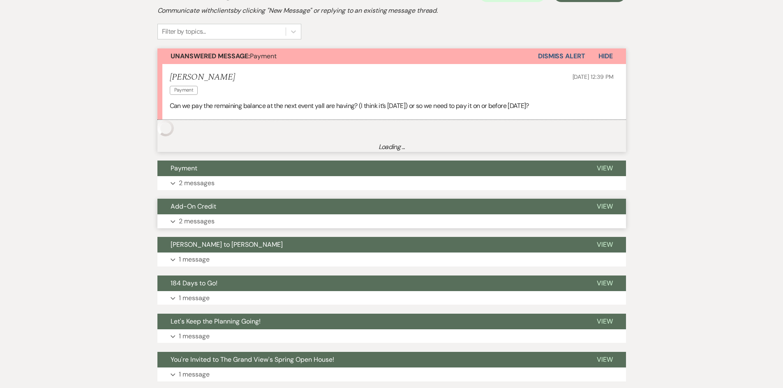
scroll to position [196, 0]
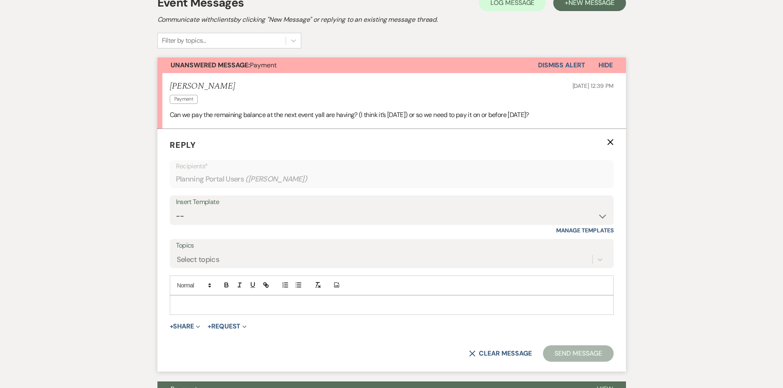
click at [228, 301] on p at bounding box center [391, 305] width 431 height 9
click at [248, 301] on p at bounding box center [391, 305] width 431 height 9
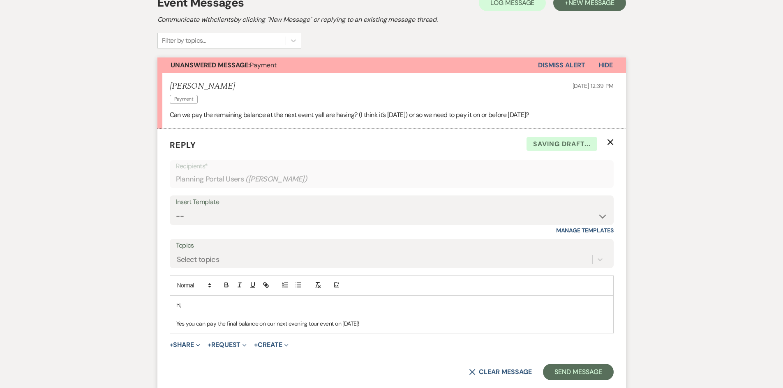
click at [583, 362] on form "Reply X Saving draft... Recipients* Planning Portal Users ( [PERSON_NAME] ) Ins…" at bounding box center [391, 260] width 468 height 262
click at [581, 364] on button "Send Message" at bounding box center [578, 372] width 70 height 16
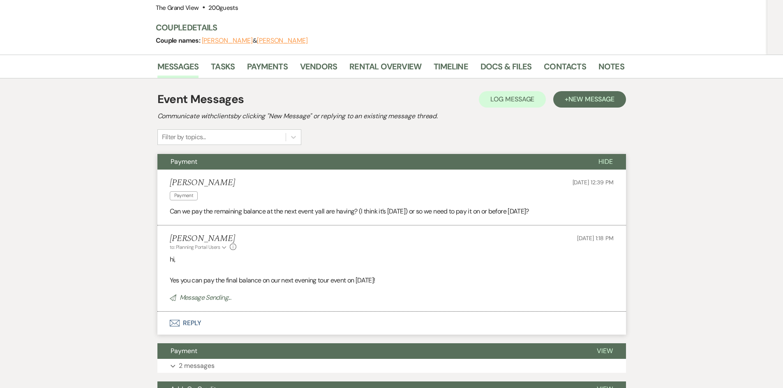
scroll to position [0, 0]
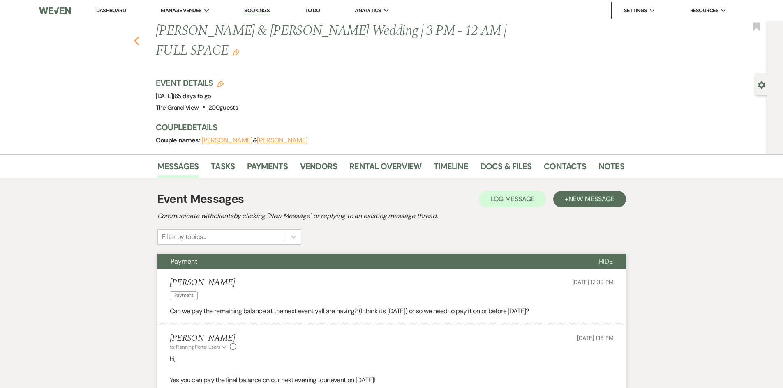
click at [140, 36] on icon "Previous" at bounding box center [137, 41] width 6 height 10
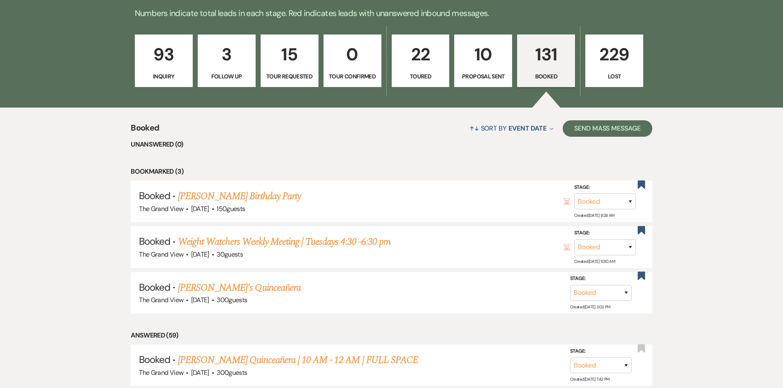
scroll to position [493, 0]
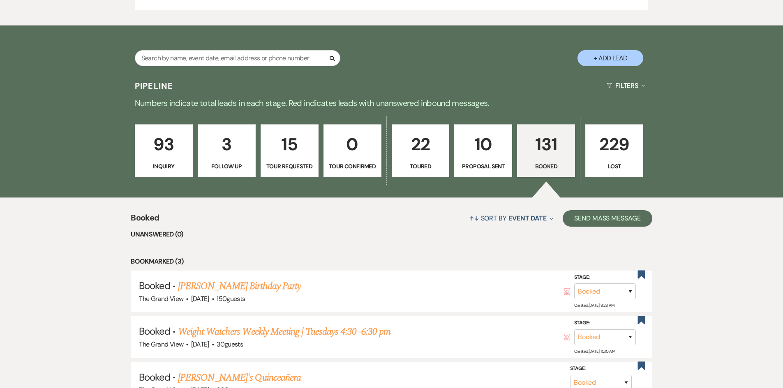
click at [179, 161] on link "93 Inquiry" at bounding box center [164, 151] width 58 height 53
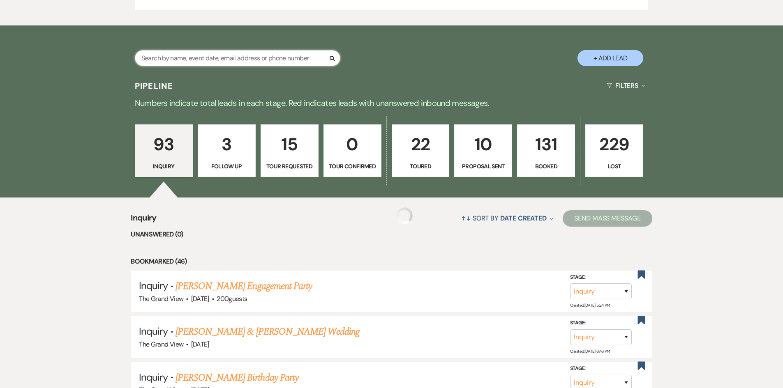
click at [216, 55] on input "text" at bounding box center [237, 58] width 205 height 16
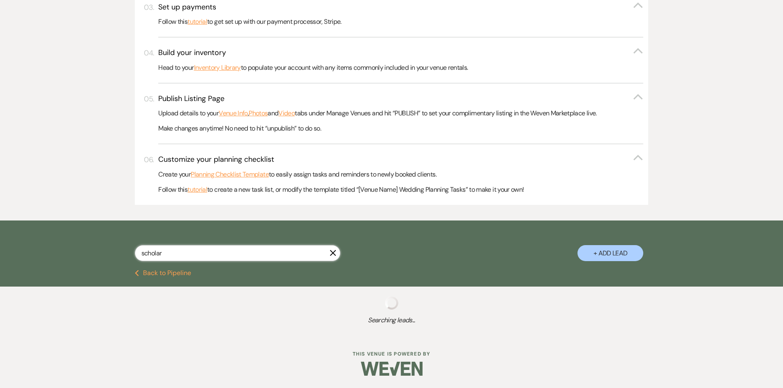
scroll to position [296, 0]
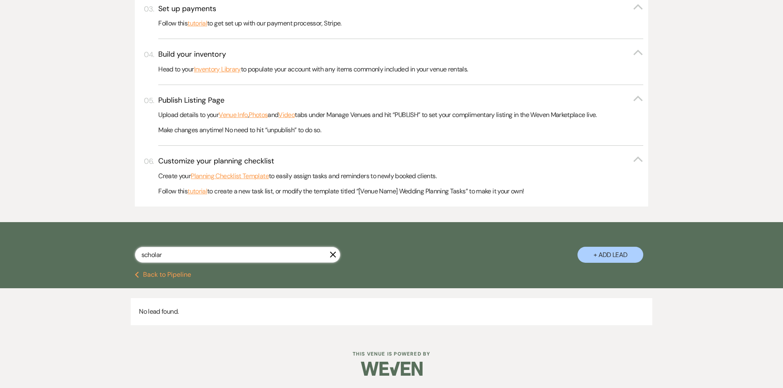
type input "scholar"
click at [333, 254] on icon "X" at bounding box center [333, 254] width 7 height 7
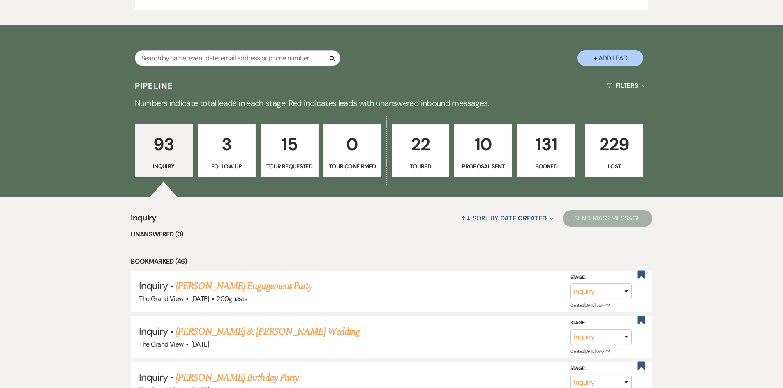
click at [500, 160] on link "10 Proposal Sent" at bounding box center [483, 151] width 58 height 53
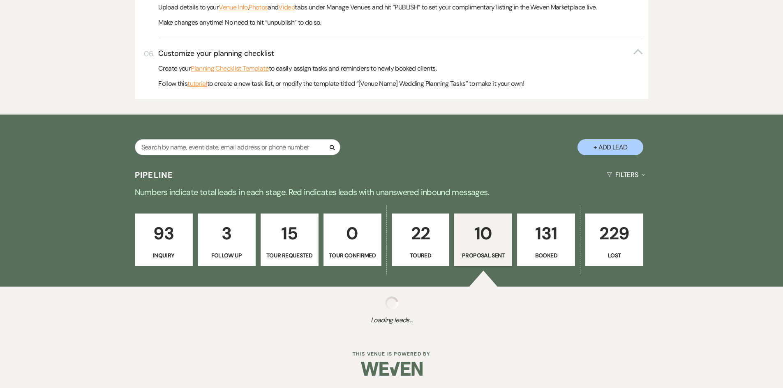
select select "6"
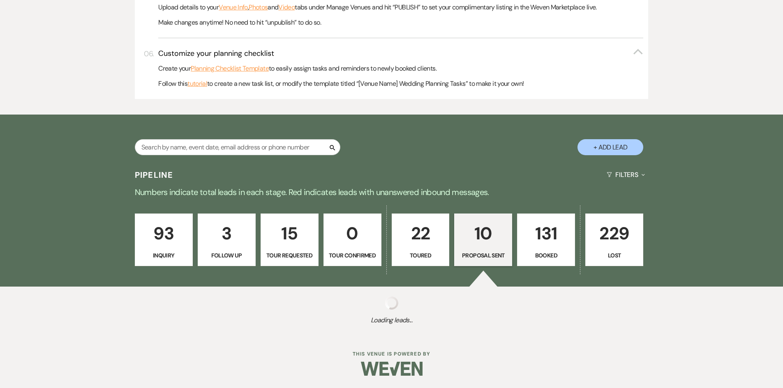
select select "6"
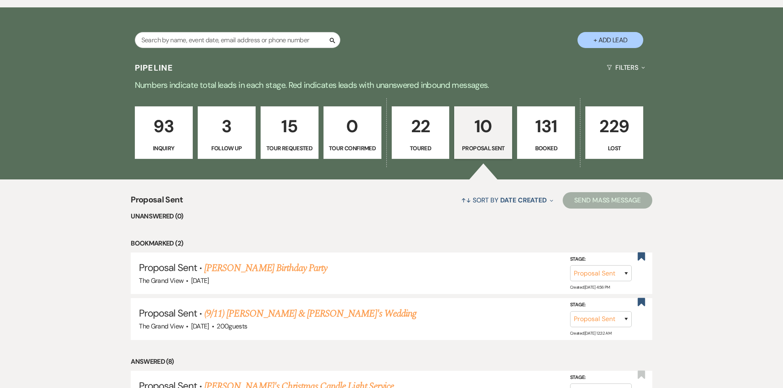
click at [285, 145] on p "Tour Requested" at bounding box center [289, 148] width 47 height 9
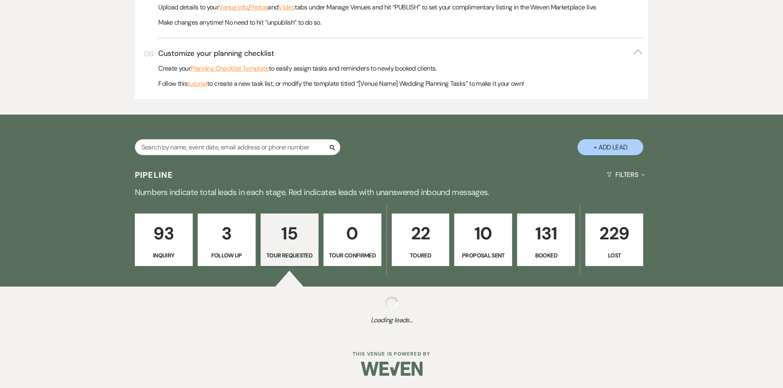
scroll to position [511, 0]
select select "2"
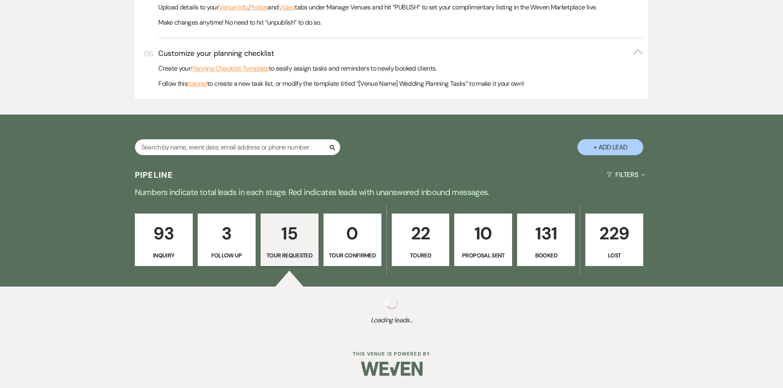
select select "2"
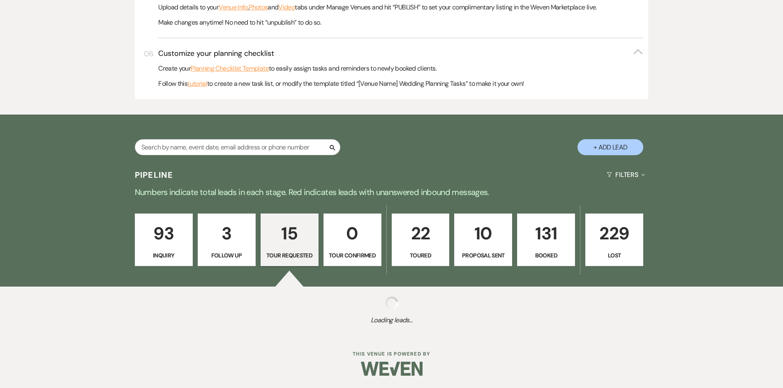
select select "2"
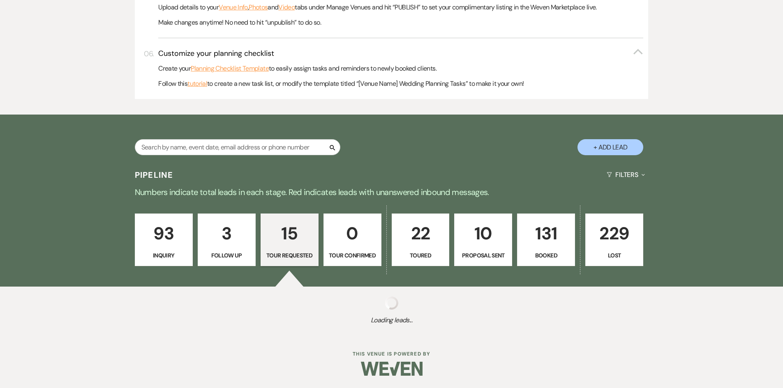
select select "2"
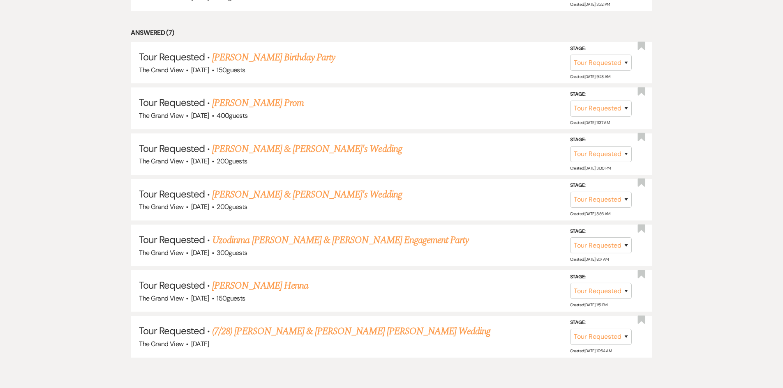
scroll to position [1128, 0]
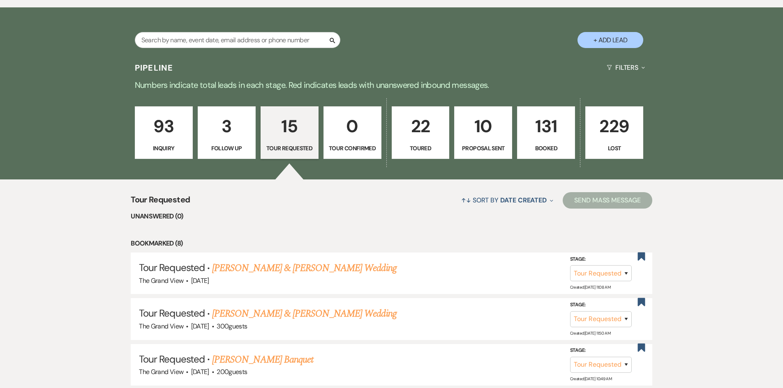
click at [208, 127] on p "3" at bounding box center [226, 127] width 47 height 28
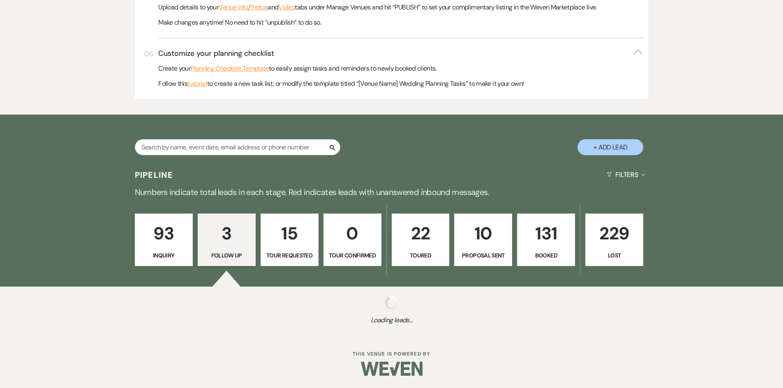
select select "9"
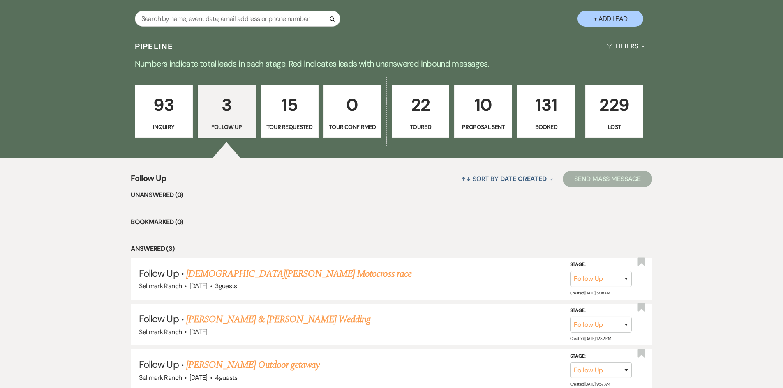
scroll to position [602, 0]
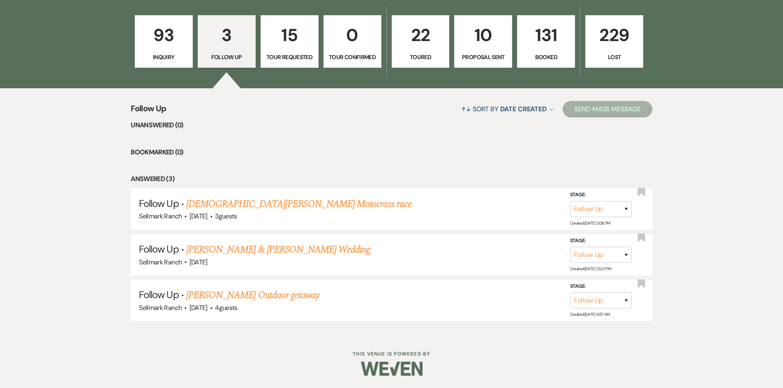
click at [162, 65] on link "93 Inquiry" at bounding box center [164, 41] width 58 height 53
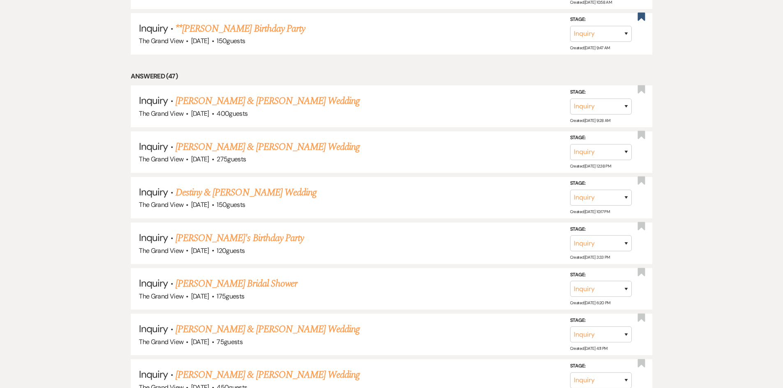
scroll to position [2821, 0]
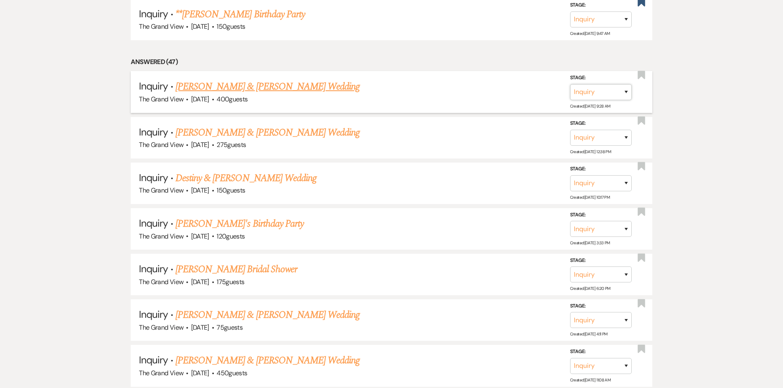
click at [609, 99] on select "Inquiry Follow Up Tour Requested Tour Confirmed Toured Proposal Sent Booked Lost" at bounding box center [601, 92] width 62 height 16
select select "5"
click at [570, 84] on select "Inquiry Follow Up Tour Requested Tour Confirmed Toured Proposal Sent Booked Lost" at bounding box center [601, 92] width 62 height 16
click at [622, 95] on button "Save" at bounding box center [615, 91] width 41 height 16
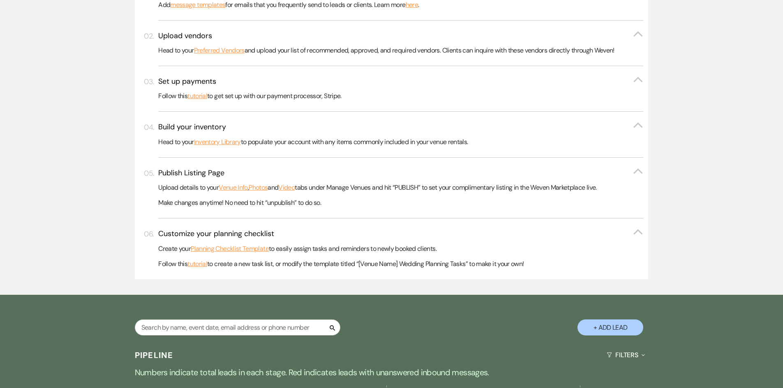
scroll to position [315, 0]
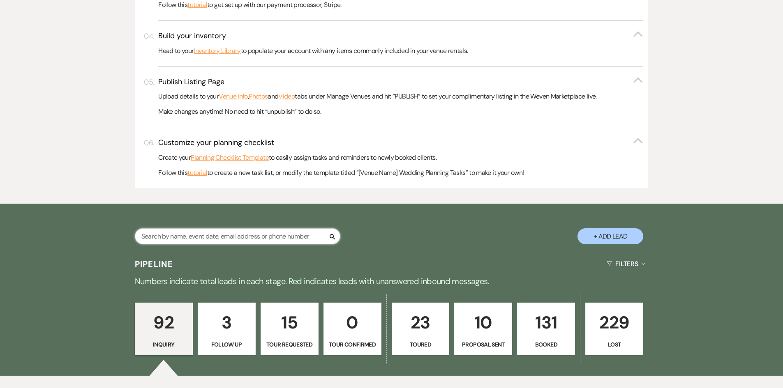
click at [228, 240] on input "text" at bounding box center [237, 236] width 205 height 16
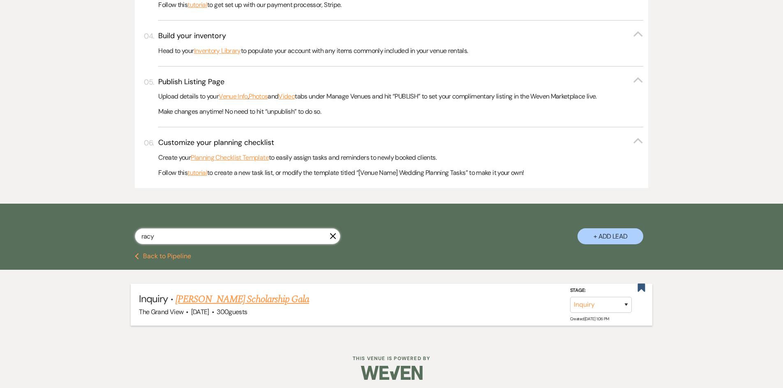
type input "racy"
click at [246, 300] on link "[PERSON_NAME] Scholarship Gala" at bounding box center [242, 299] width 134 height 15
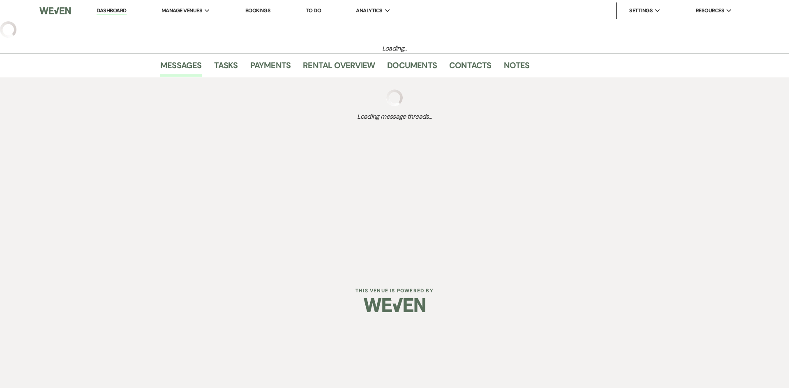
select select "22"
select select "13"
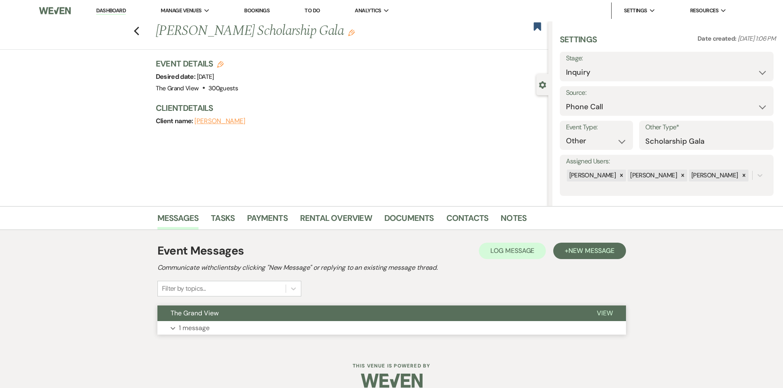
click at [265, 324] on button "Expand 1 message" at bounding box center [391, 328] width 468 height 14
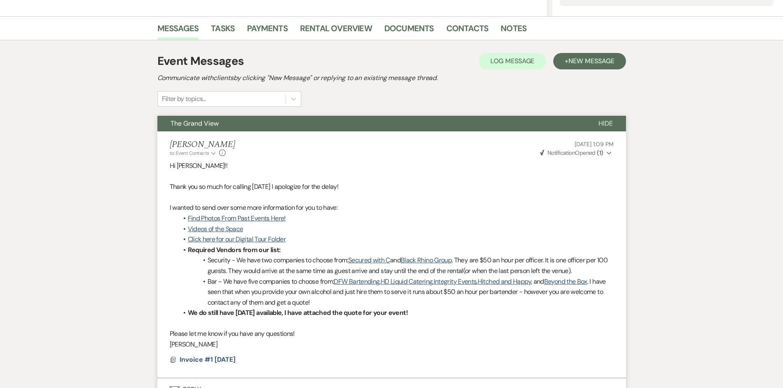
scroll to position [145, 0]
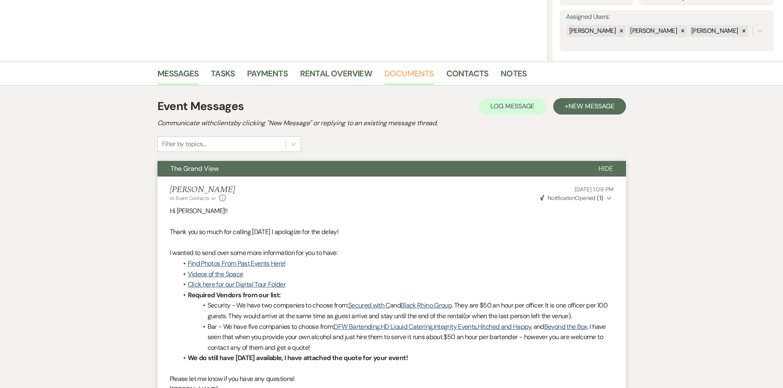
click at [410, 76] on link "Documents" at bounding box center [409, 76] width 50 height 18
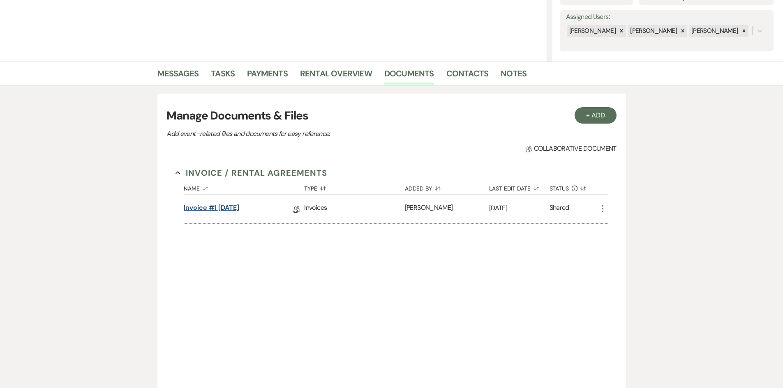
click at [223, 202] on div "Invoice #1 [DATE] Collab Doc" at bounding box center [244, 209] width 120 height 28
click at [225, 208] on link "Invoice #1 [DATE]" at bounding box center [211, 209] width 55 height 13
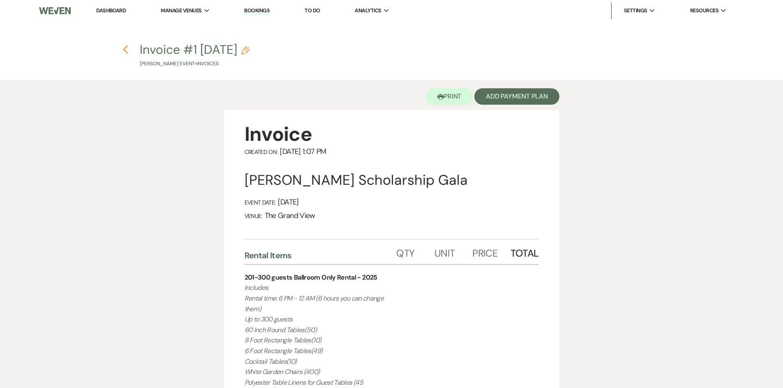
click at [125, 51] on use "button" at bounding box center [125, 49] width 5 height 9
select select "22"
select select "13"
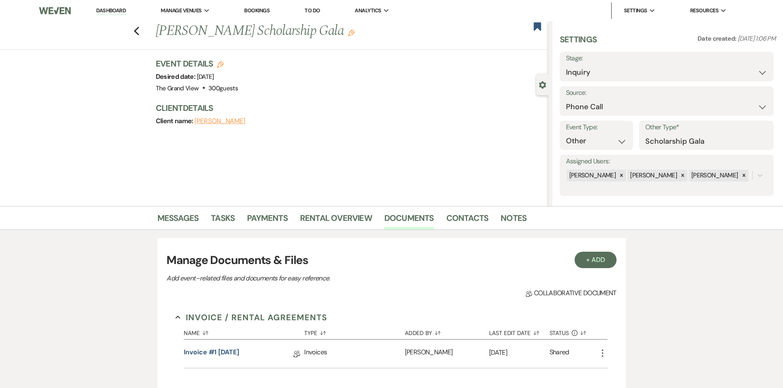
scroll to position [145, 0]
